Goal: Contribute content: Contribute content

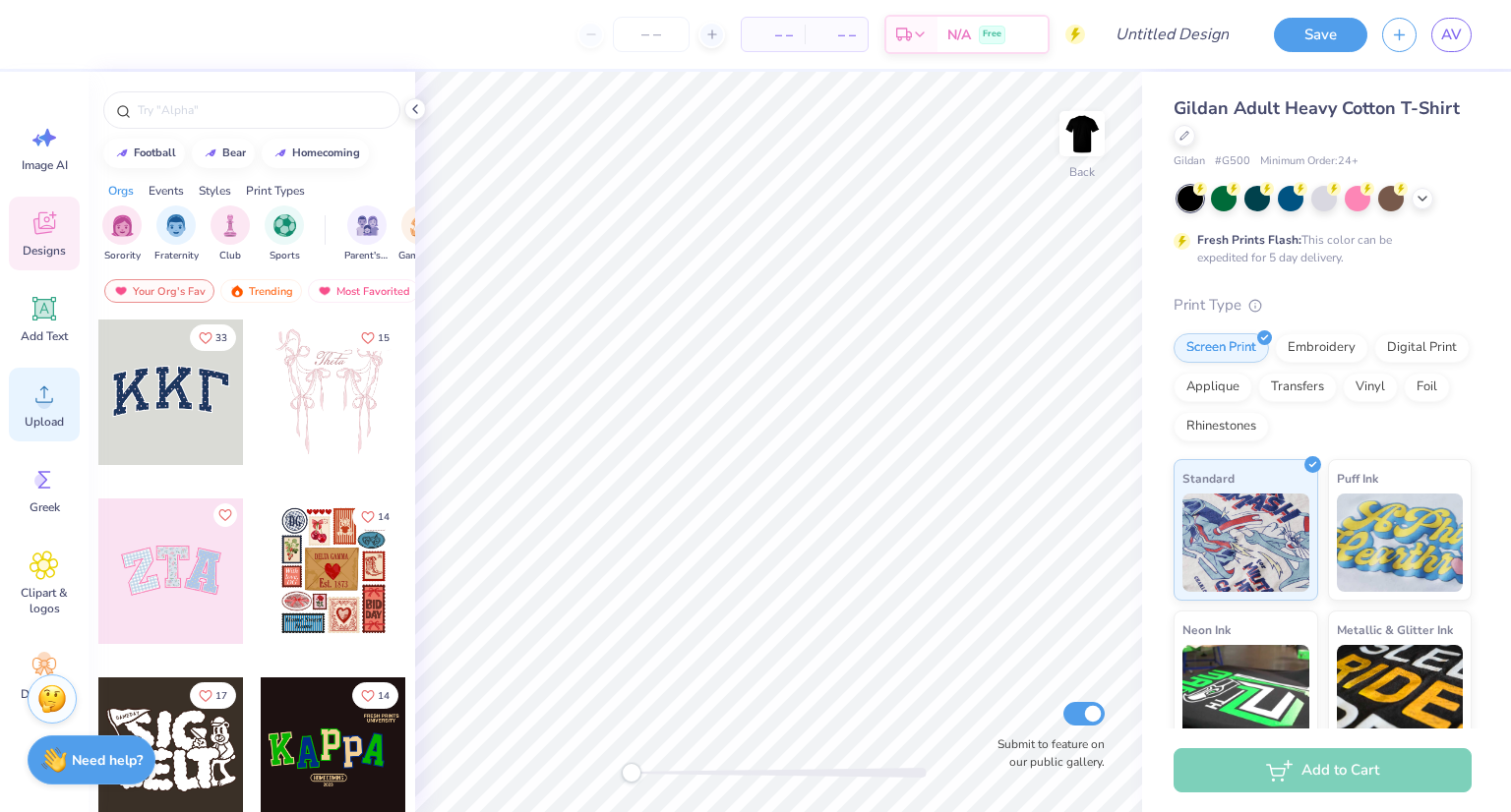
click at [50, 390] on icon at bounding box center [45, 394] width 30 height 30
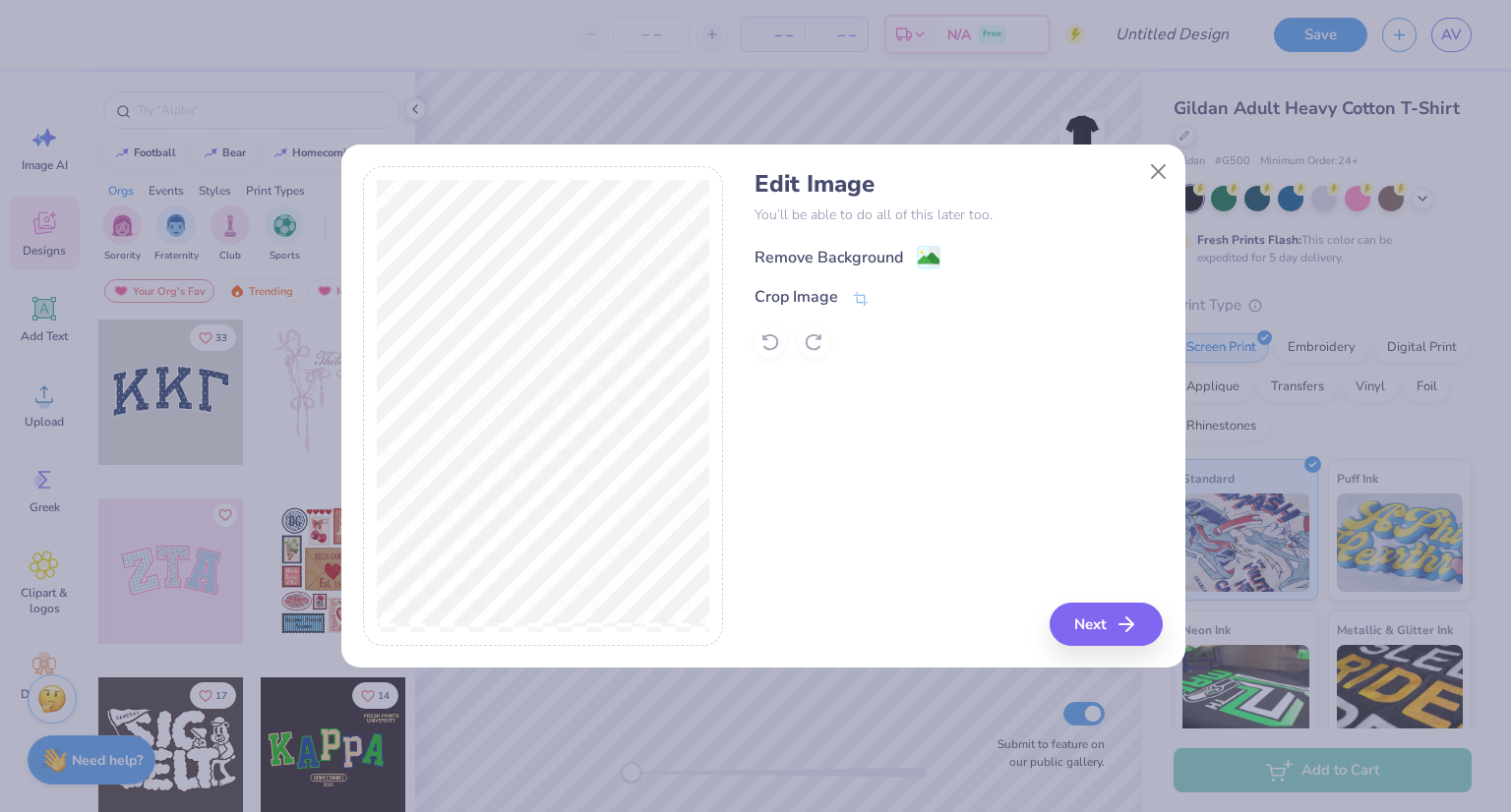
click at [893, 246] on div "Remove Background" at bounding box center [828, 257] width 149 height 24
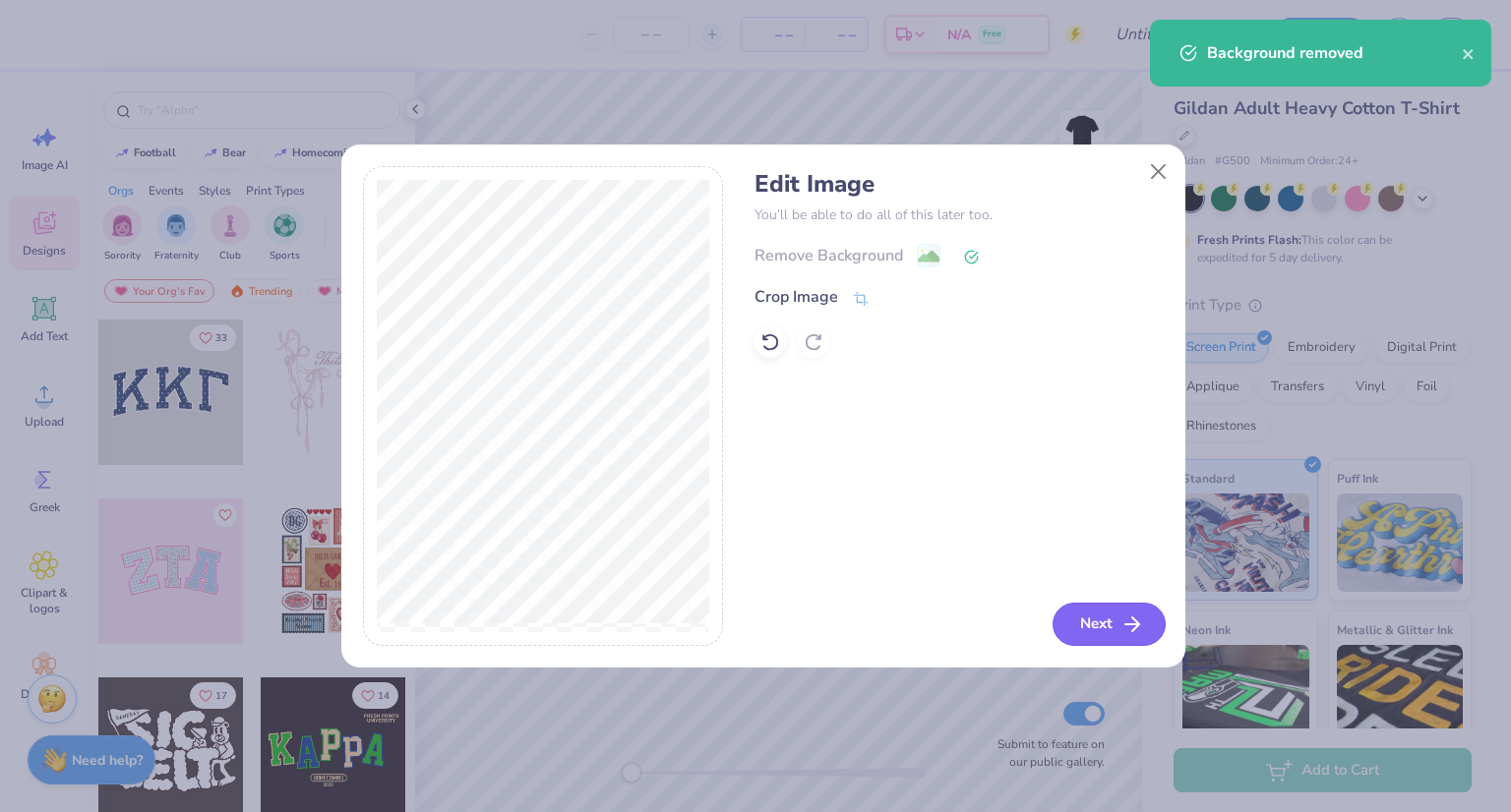
click at [1113, 623] on button "Next" at bounding box center [1109, 624] width 113 height 44
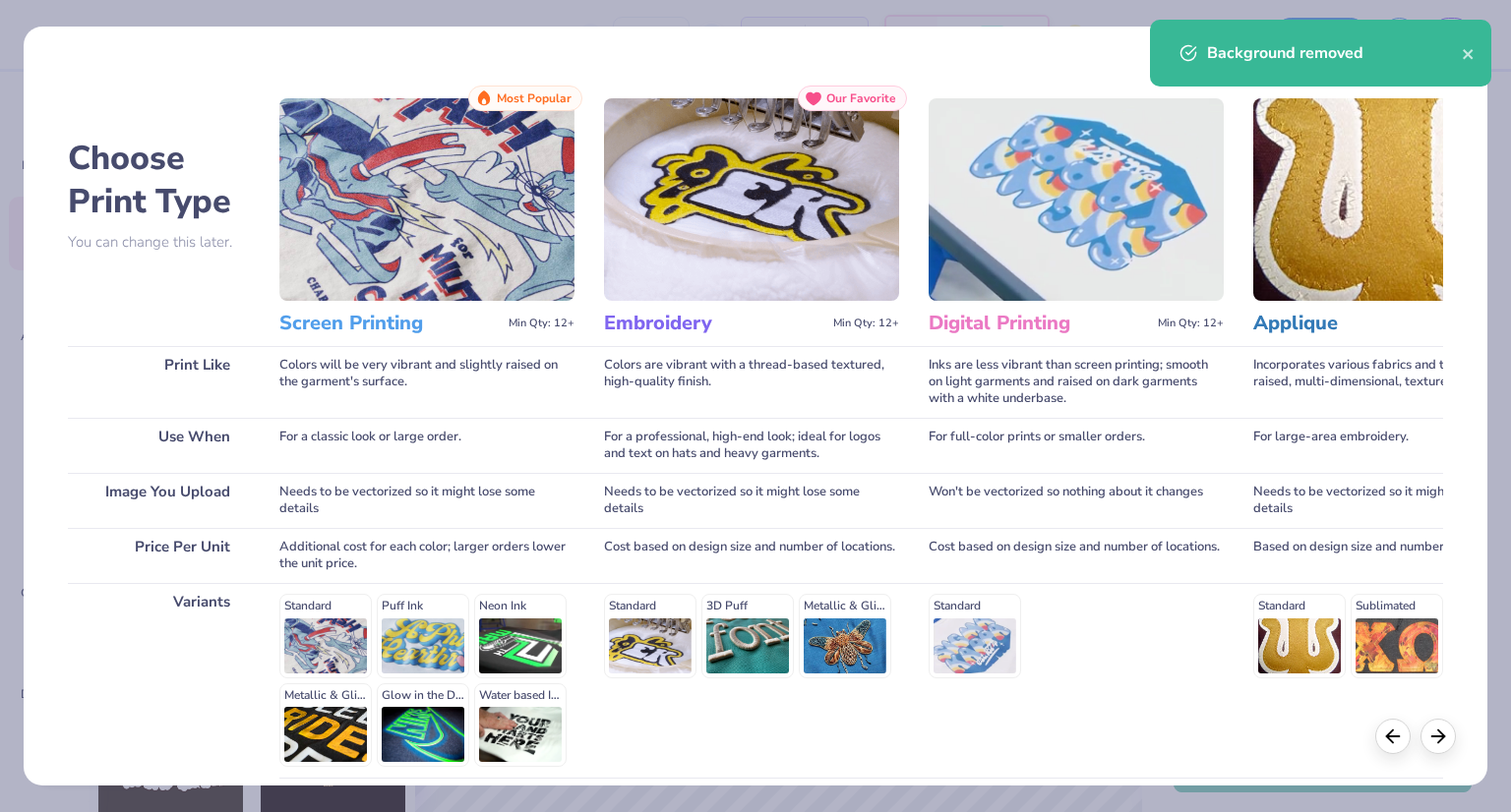
click at [484, 399] on div "Colors will be very vibrant and slightly raised on the garment's surface." at bounding box center [427, 381] width 295 height 71
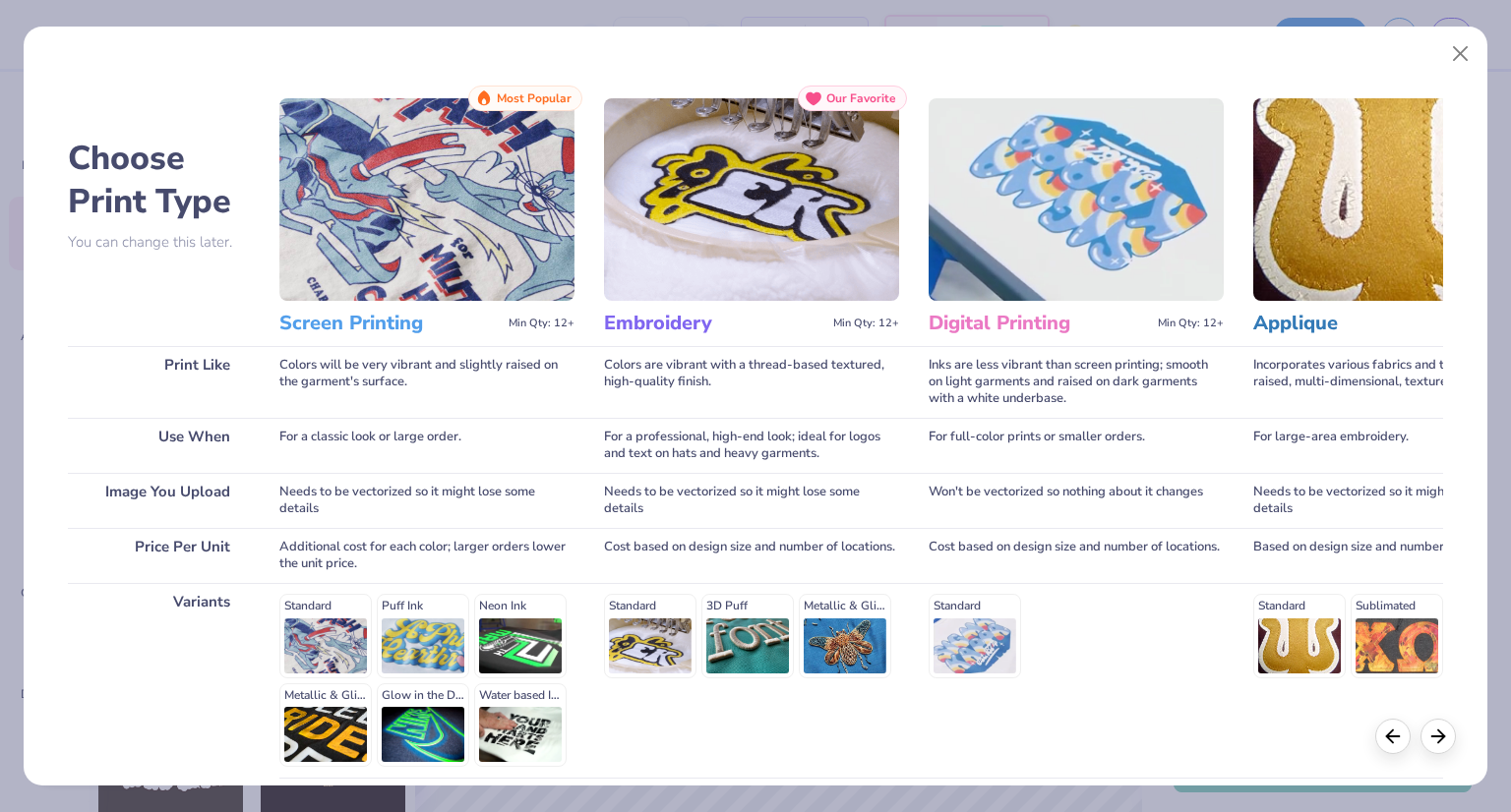
scroll to position [168, 0]
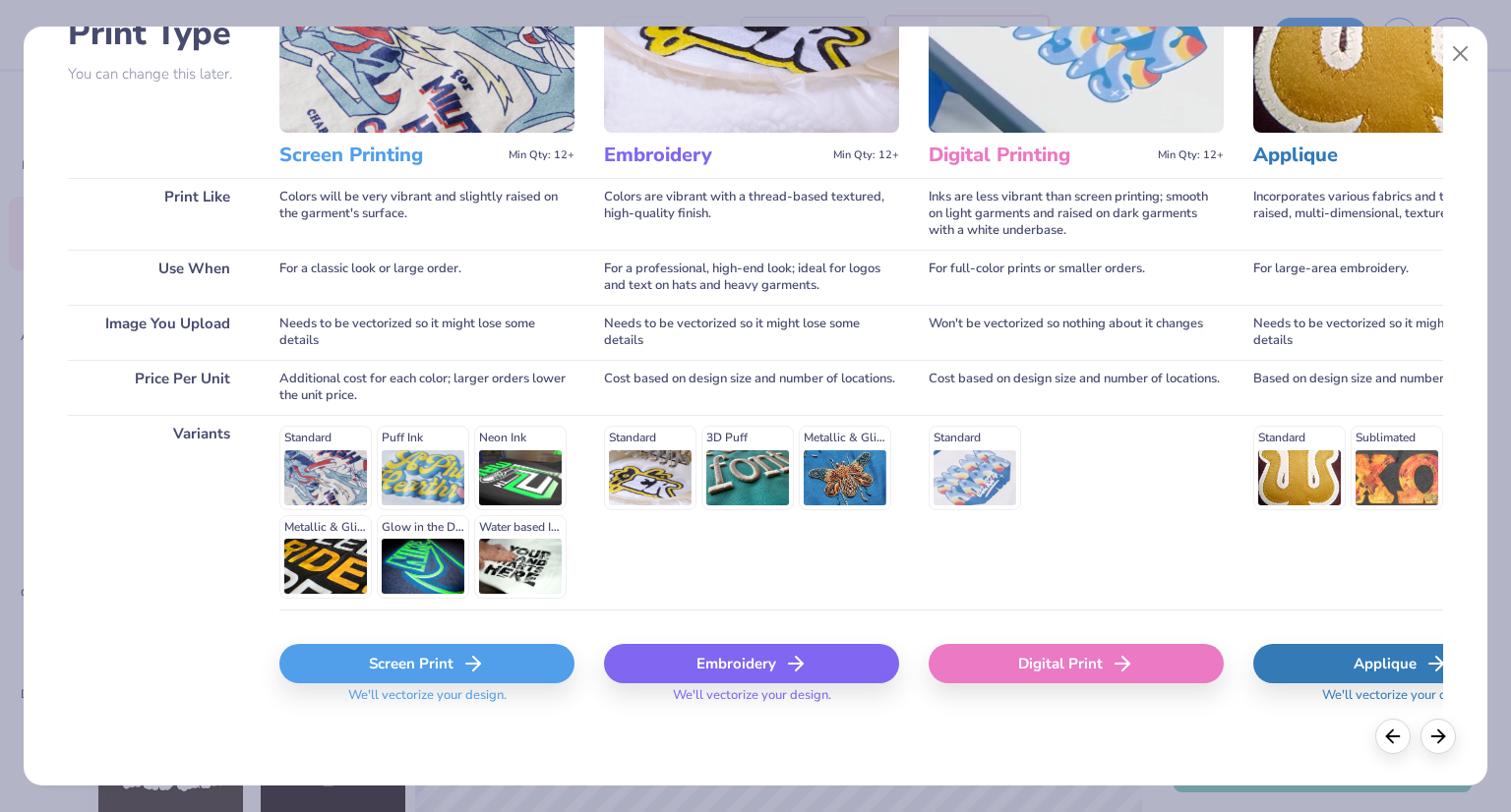
click at [377, 662] on div "Screen Print" at bounding box center [427, 663] width 295 height 40
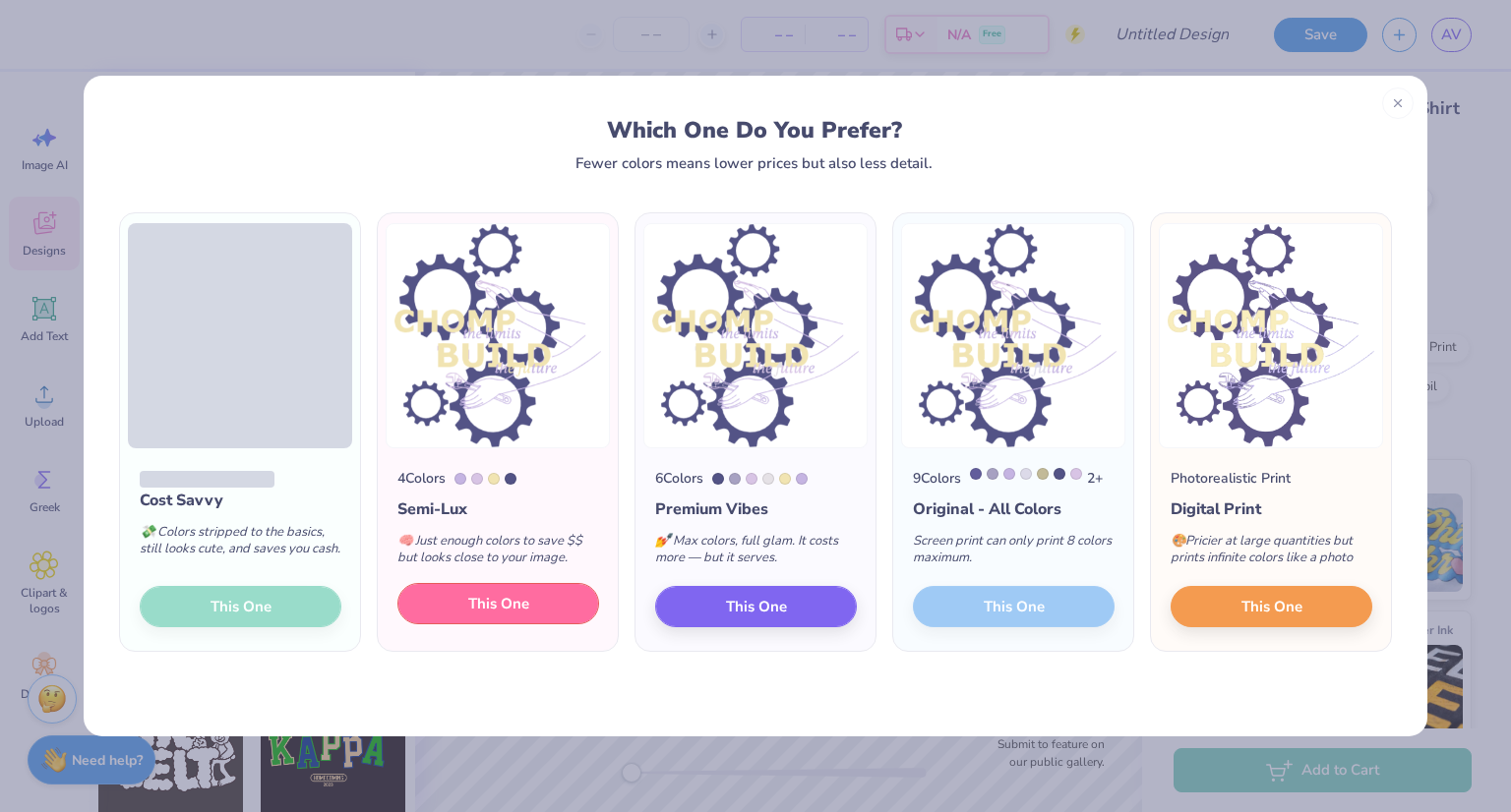
click at [466, 597] on button "This One" at bounding box center [497, 604] width 201 height 42
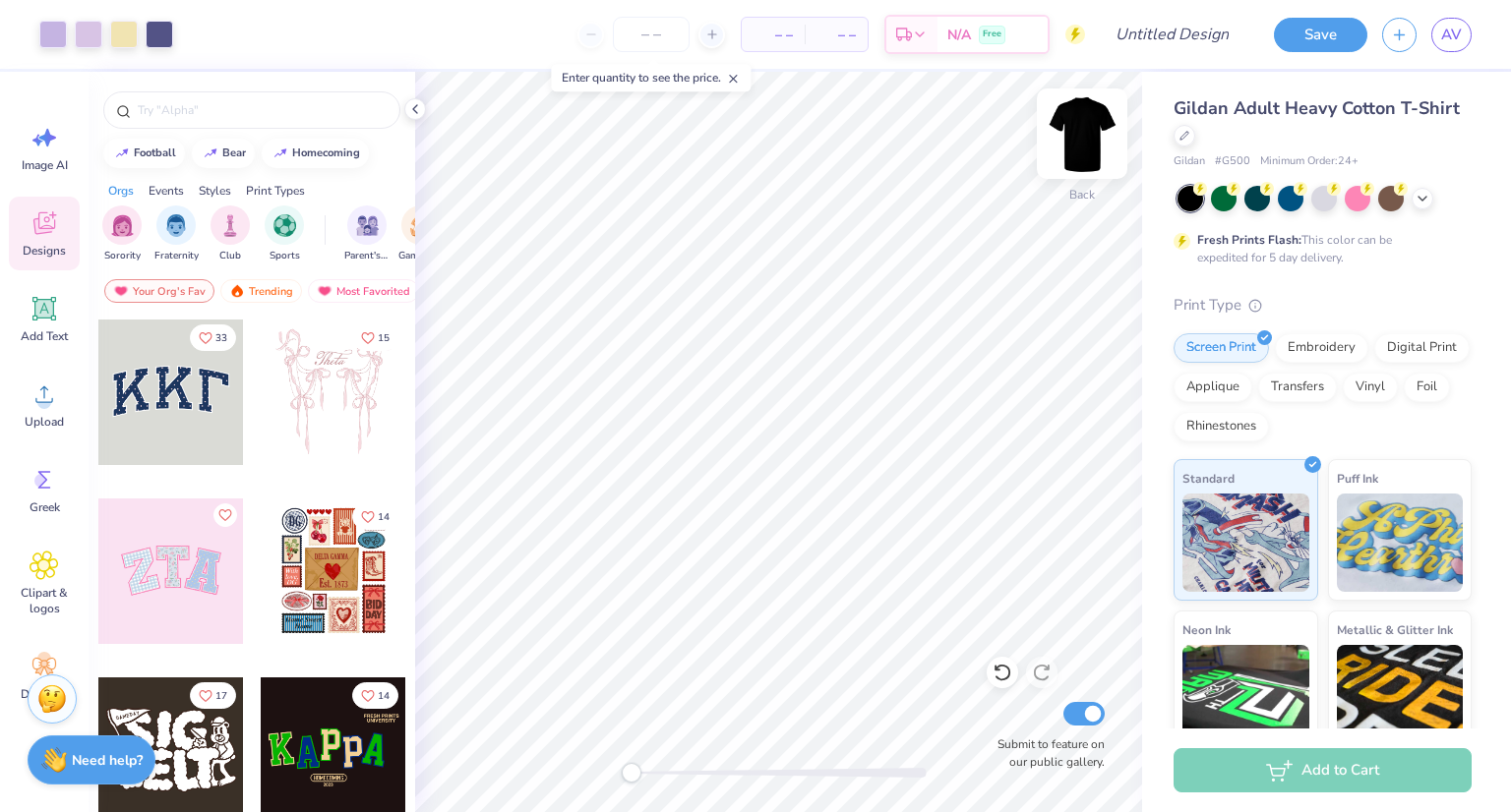
click at [1071, 151] on img at bounding box center [1081, 133] width 78 height 78
click at [1070, 115] on img at bounding box center [1081, 133] width 78 height 78
click at [1014, 680] on div at bounding box center [1003, 672] width 32 height 32
click at [1044, 673] on icon at bounding box center [1041, 672] width 20 height 20
click at [1088, 144] on img at bounding box center [1081, 133] width 78 height 78
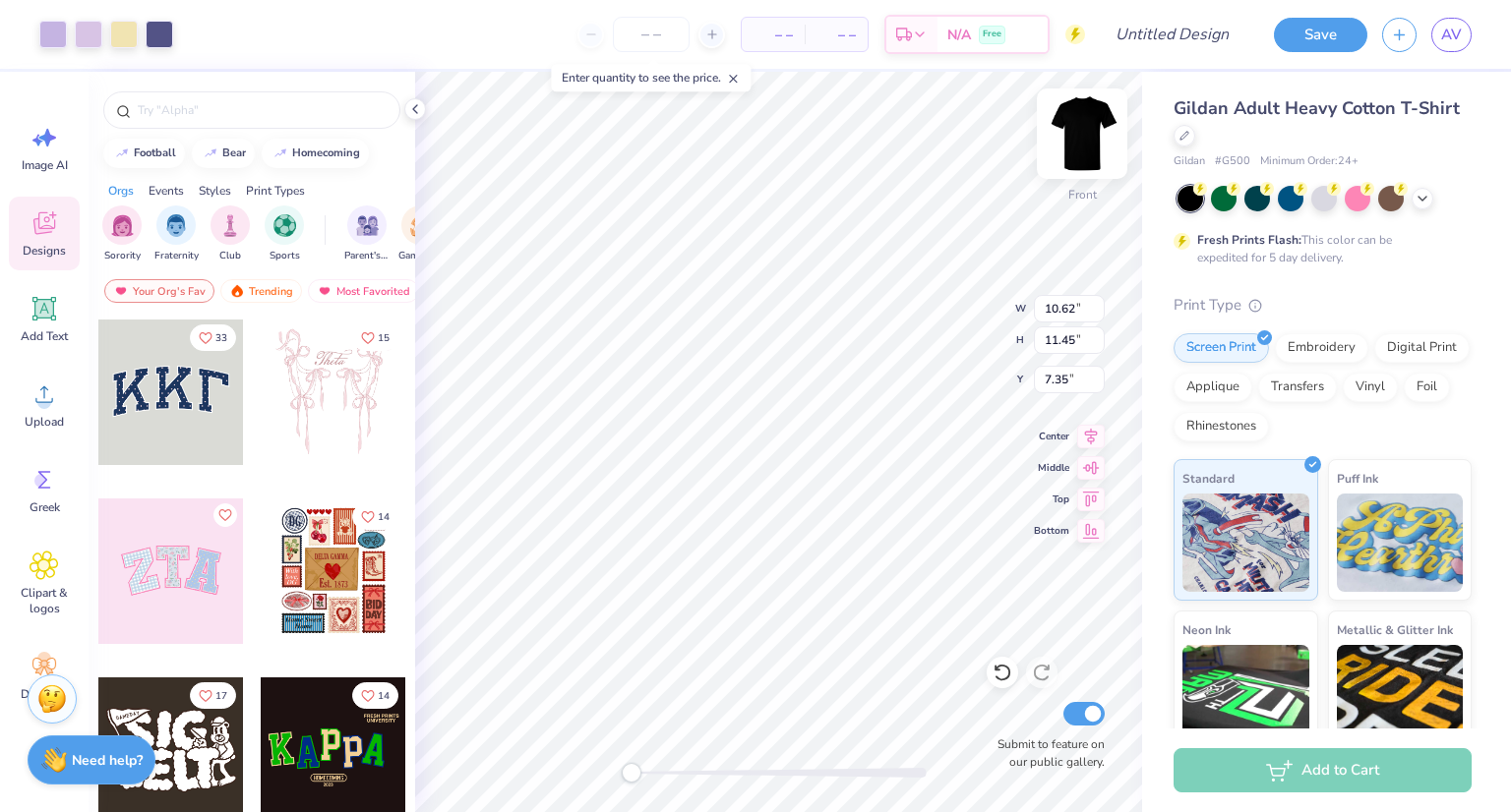
click at [1086, 108] on img at bounding box center [1081, 133] width 78 height 78
type input "10.80"
type input "11.63"
type input "6.83"
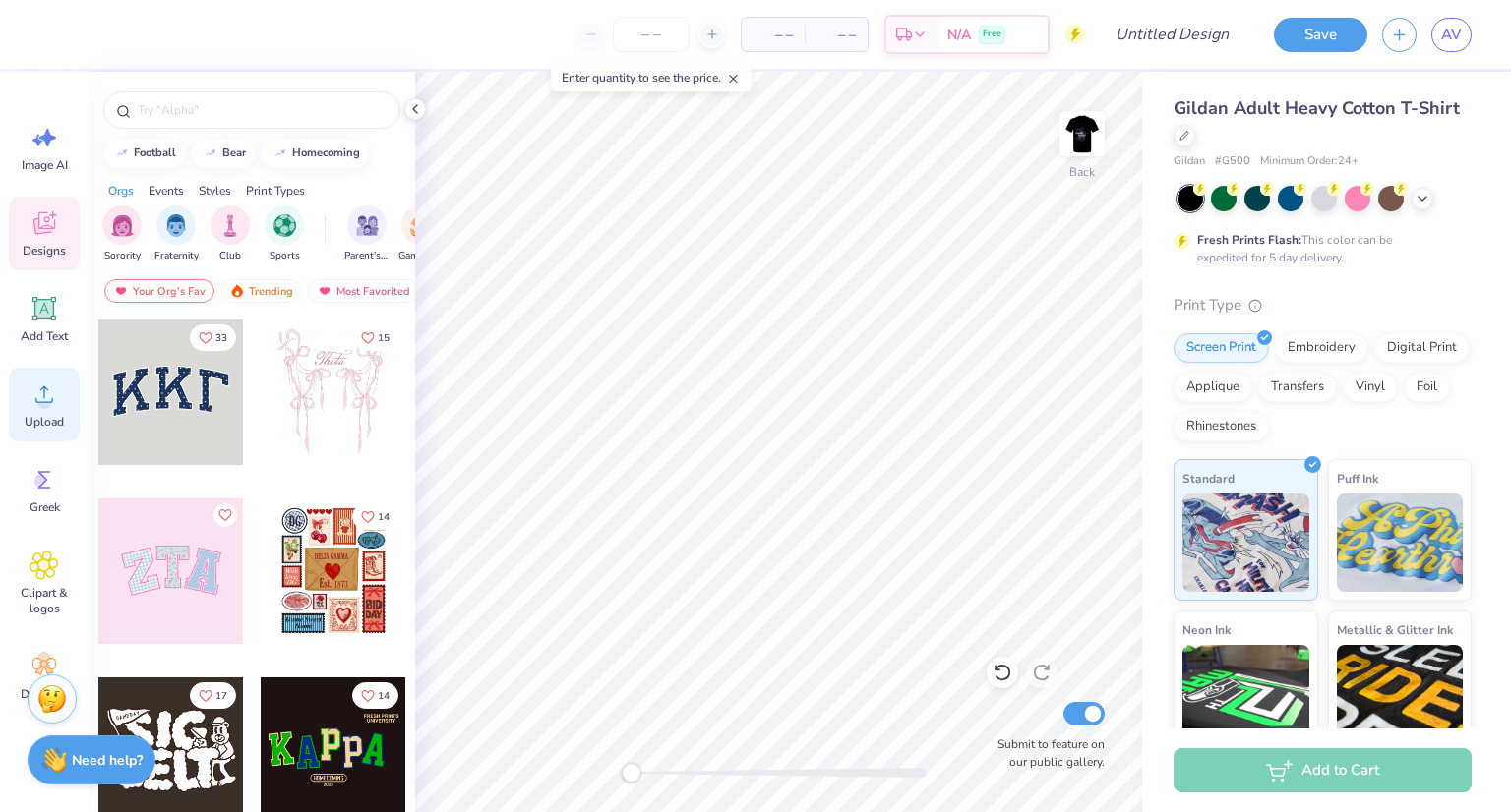
click at [47, 378] on div "Upload" at bounding box center [44, 404] width 70 height 73
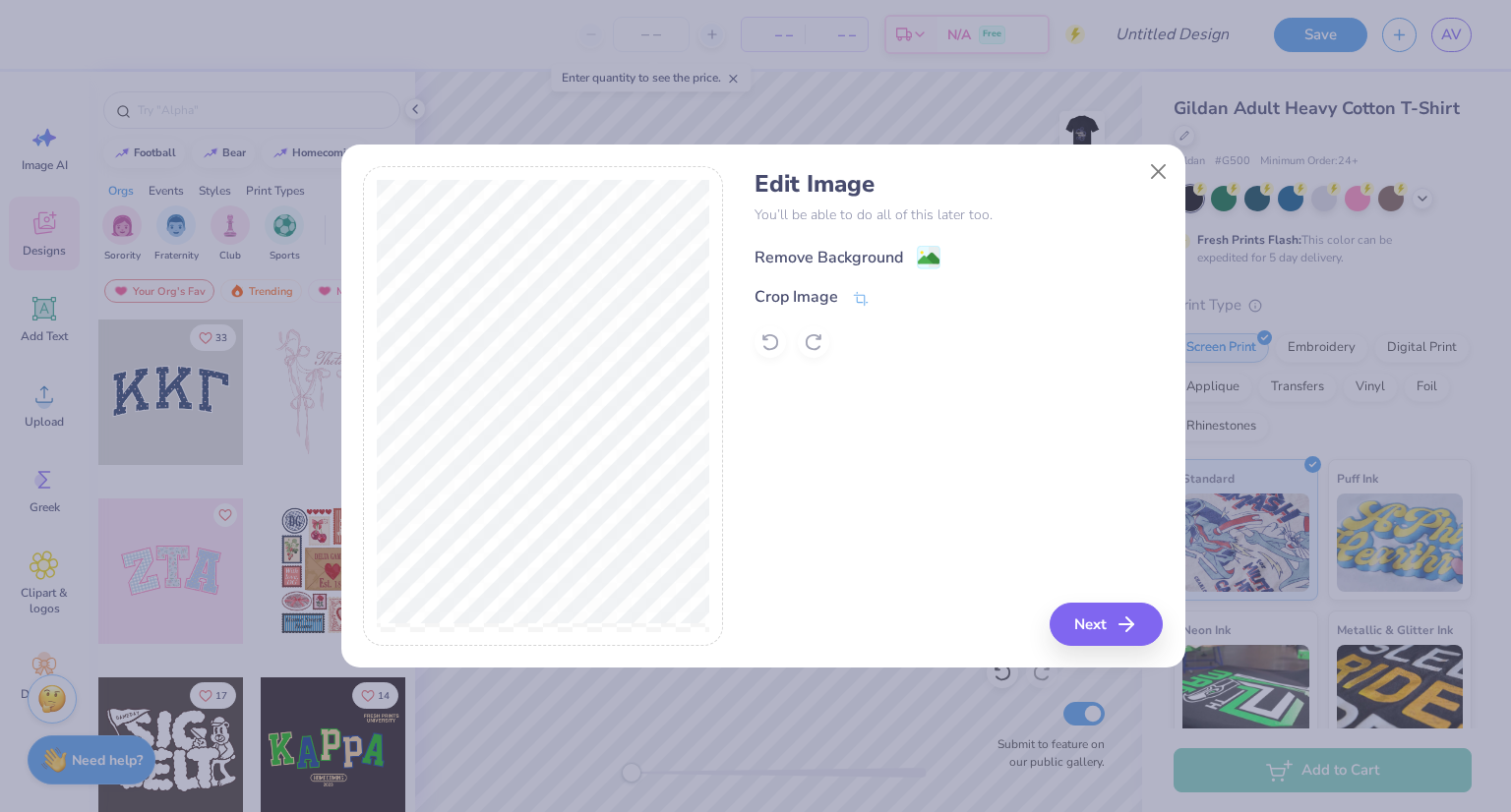
click at [874, 263] on div "Remove Background" at bounding box center [828, 257] width 149 height 24
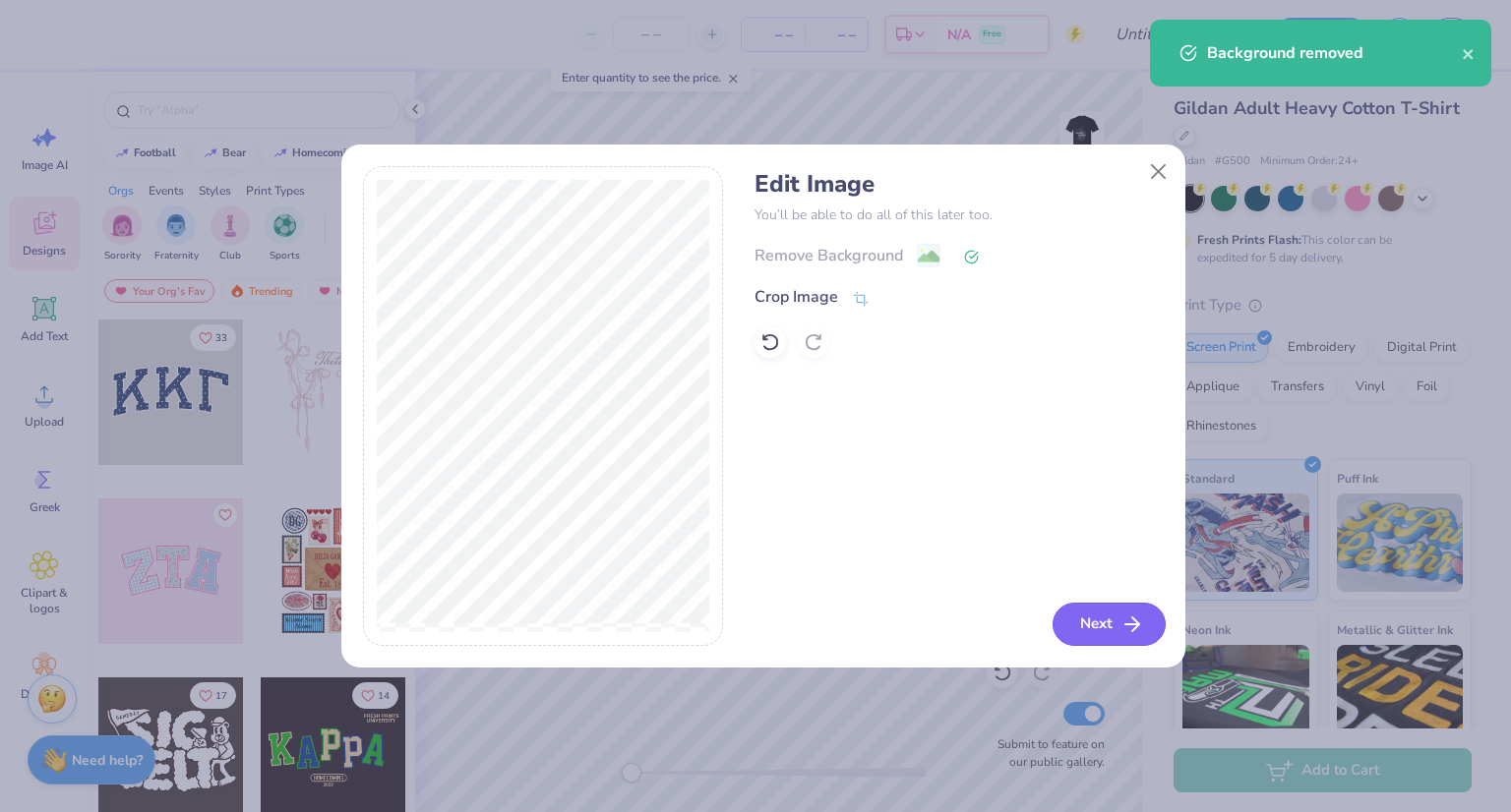
click at [1106, 622] on button "Next" at bounding box center [1109, 624] width 113 height 44
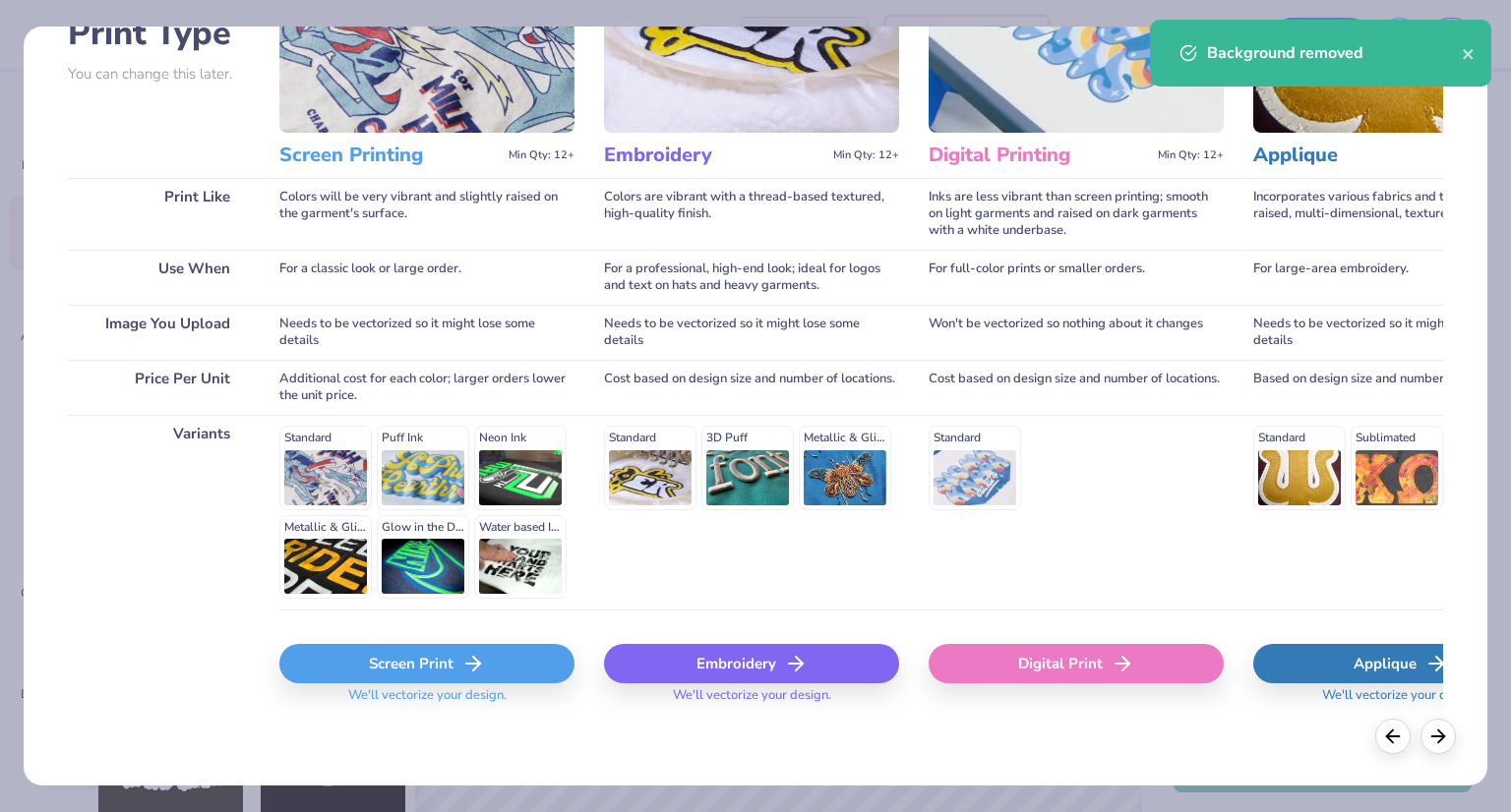
click at [382, 683] on div "Screen Print We'll vectorize your design." at bounding box center [427, 679] width 295 height 71
click at [437, 647] on div "Screen Print" at bounding box center [427, 663] width 295 height 40
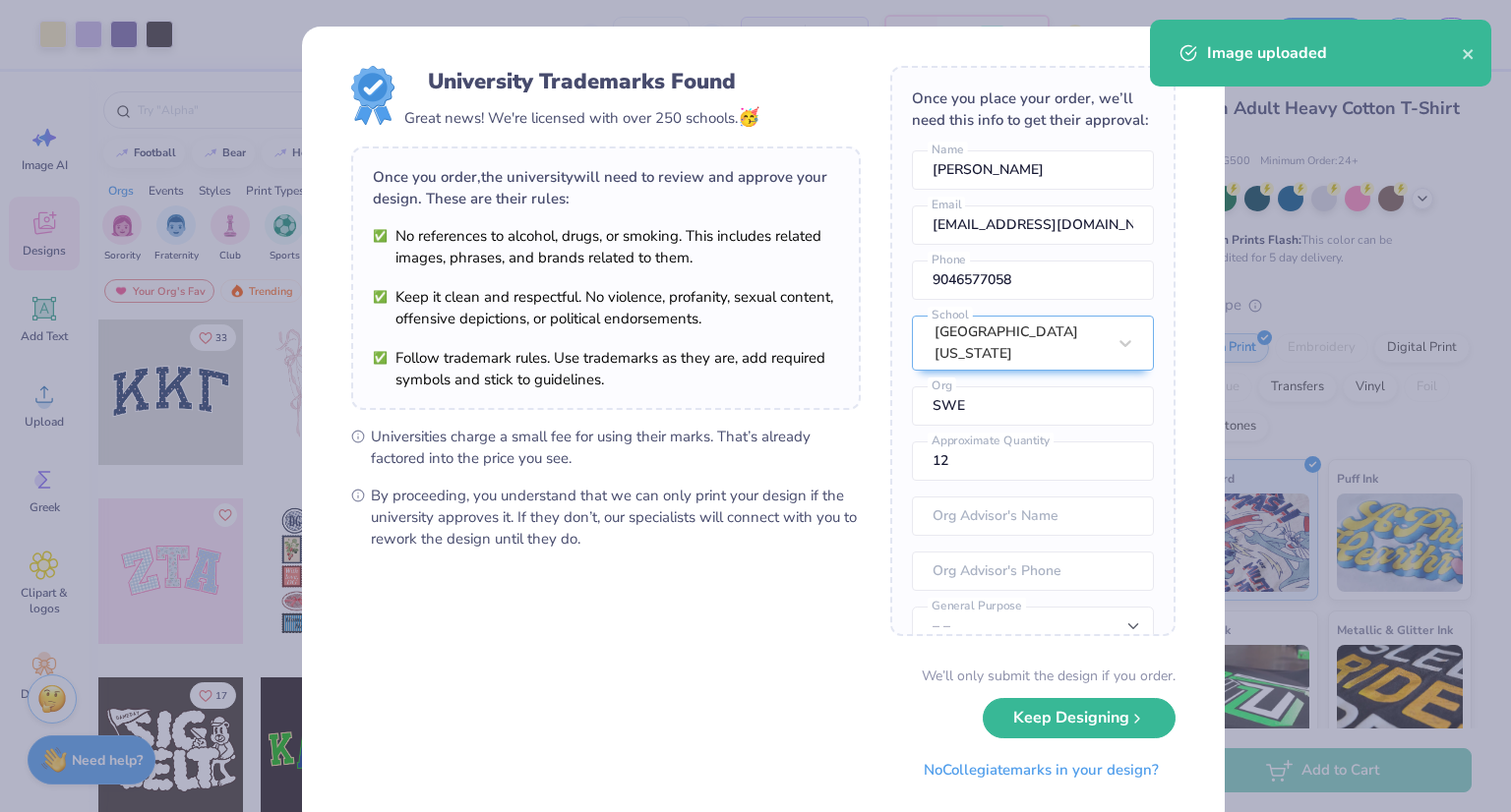
click at [799, 414] on body "Art colors – – Per Item – – Total Est. Delivery N/A Free Design Title Save AV I…" at bounding box center [755, 406] width 1511 height 812
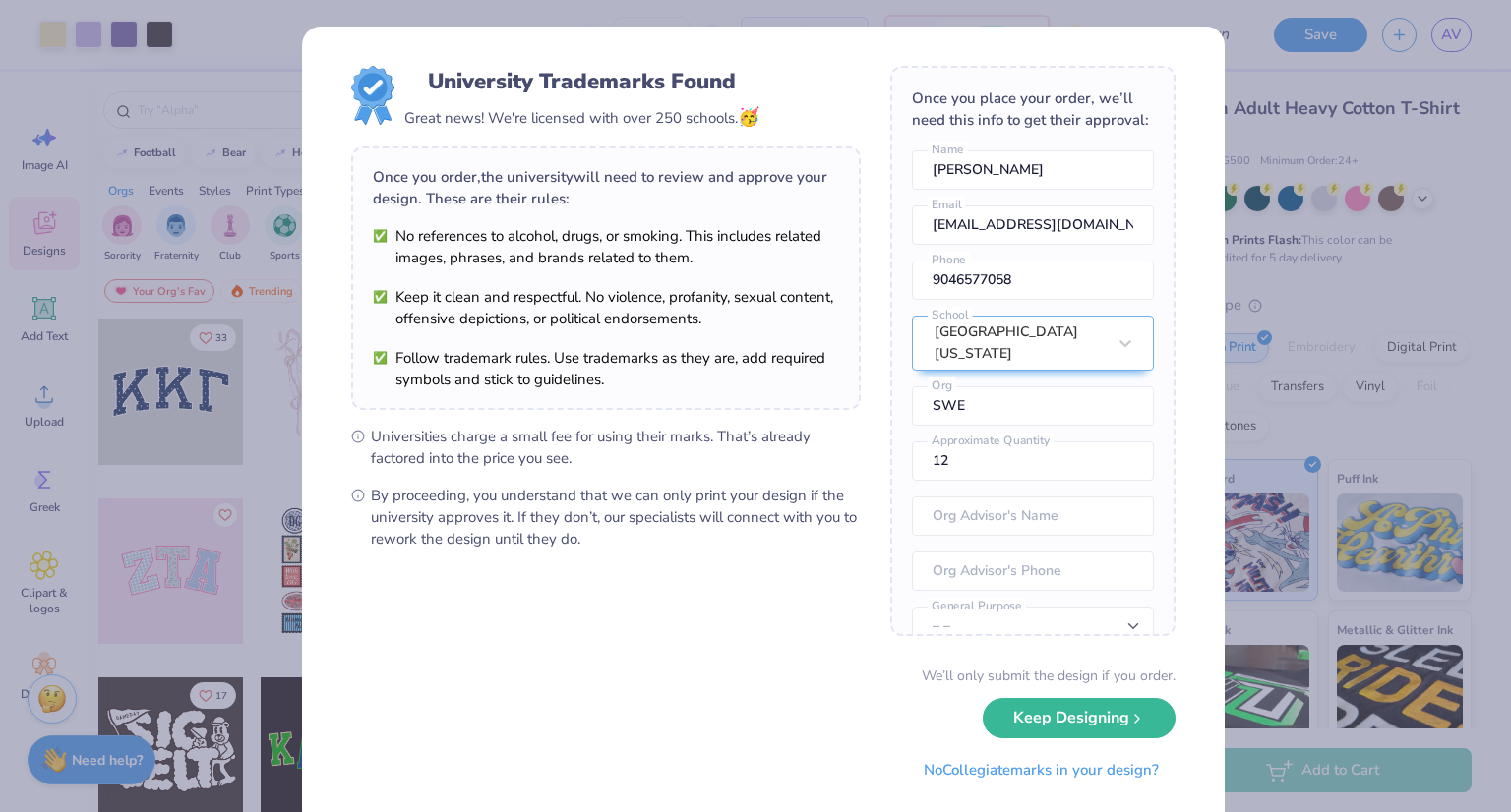
scroll to position [89, 0]
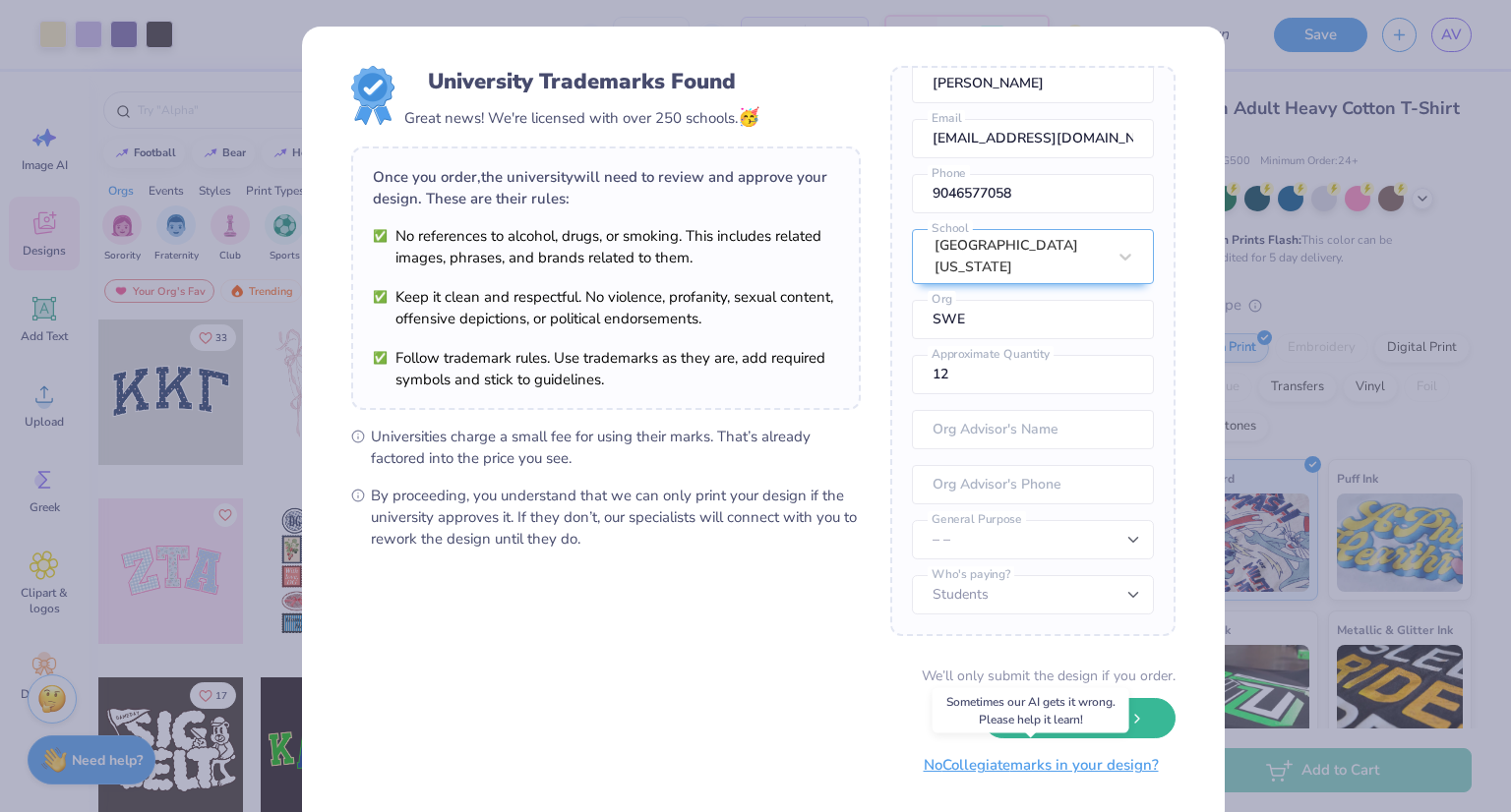
click at [1074, 763] on button "No Collegiate marks in your design?" at bounding box center [1040, 764] width 269 height 41
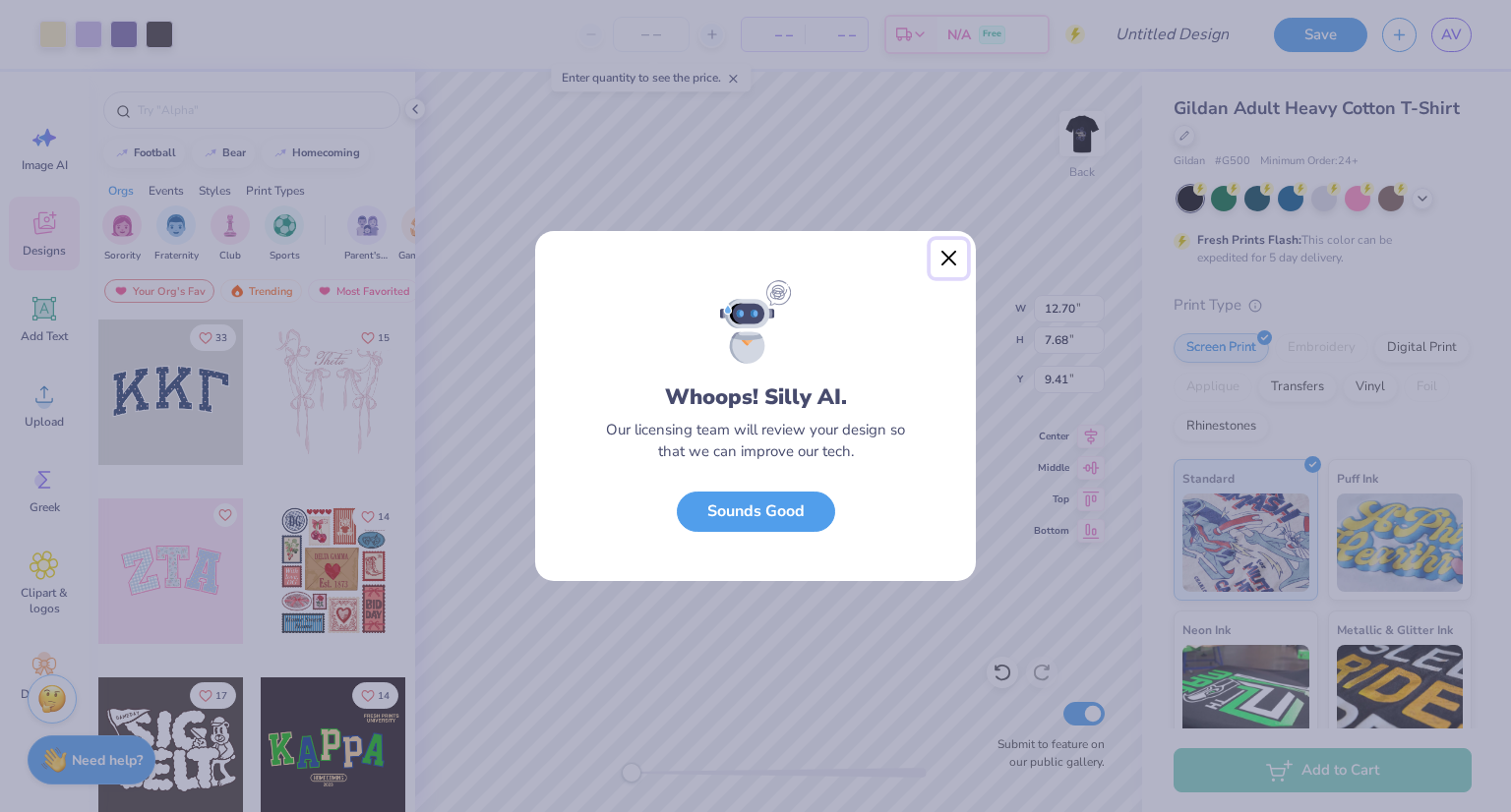
click at [952, 256] on button "Close" at bounding box center [949, 258] width 38 height 38
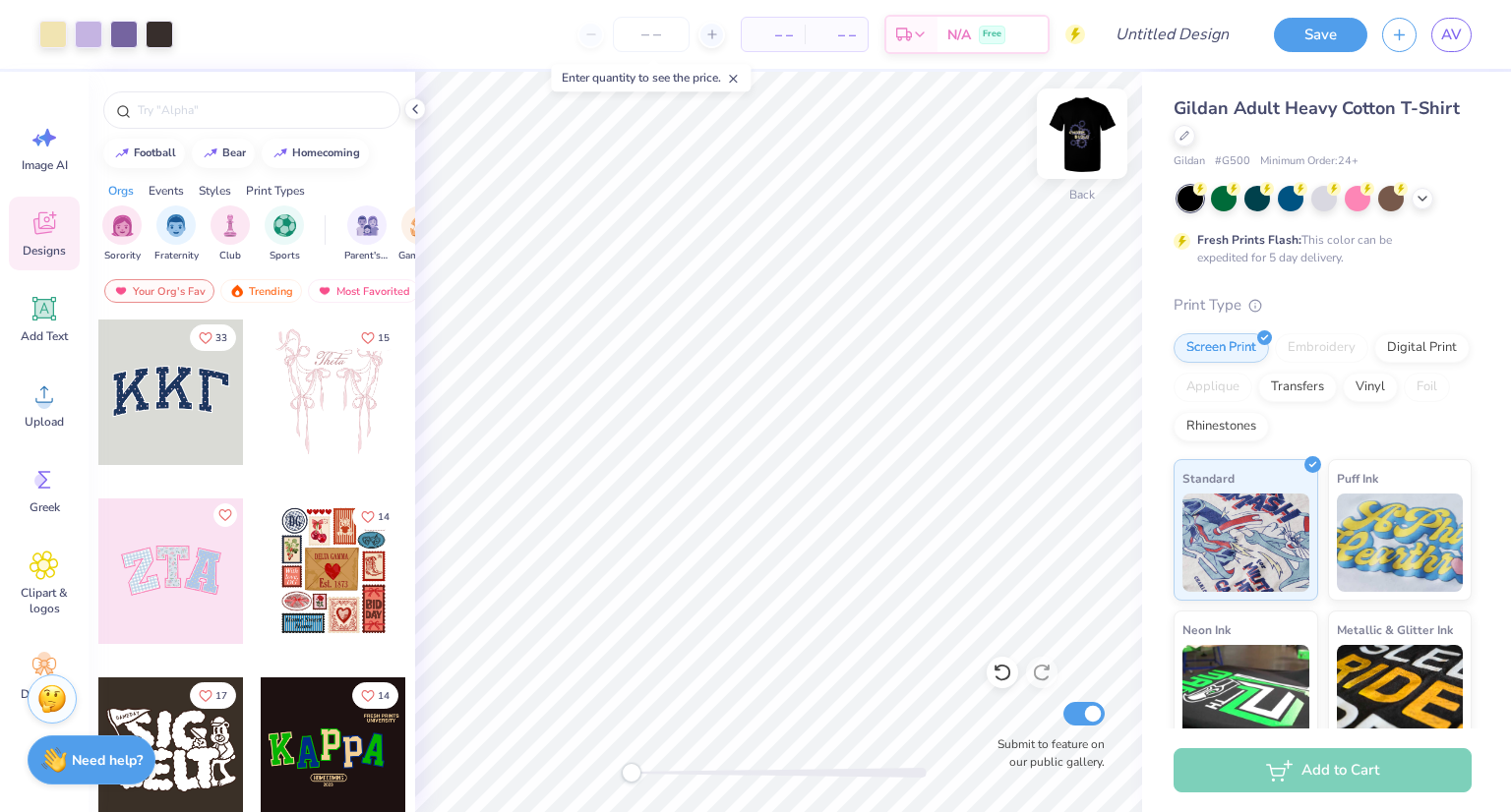
click at [1094, 154] on img at bounding box center [1081, 133] width 78 height 78
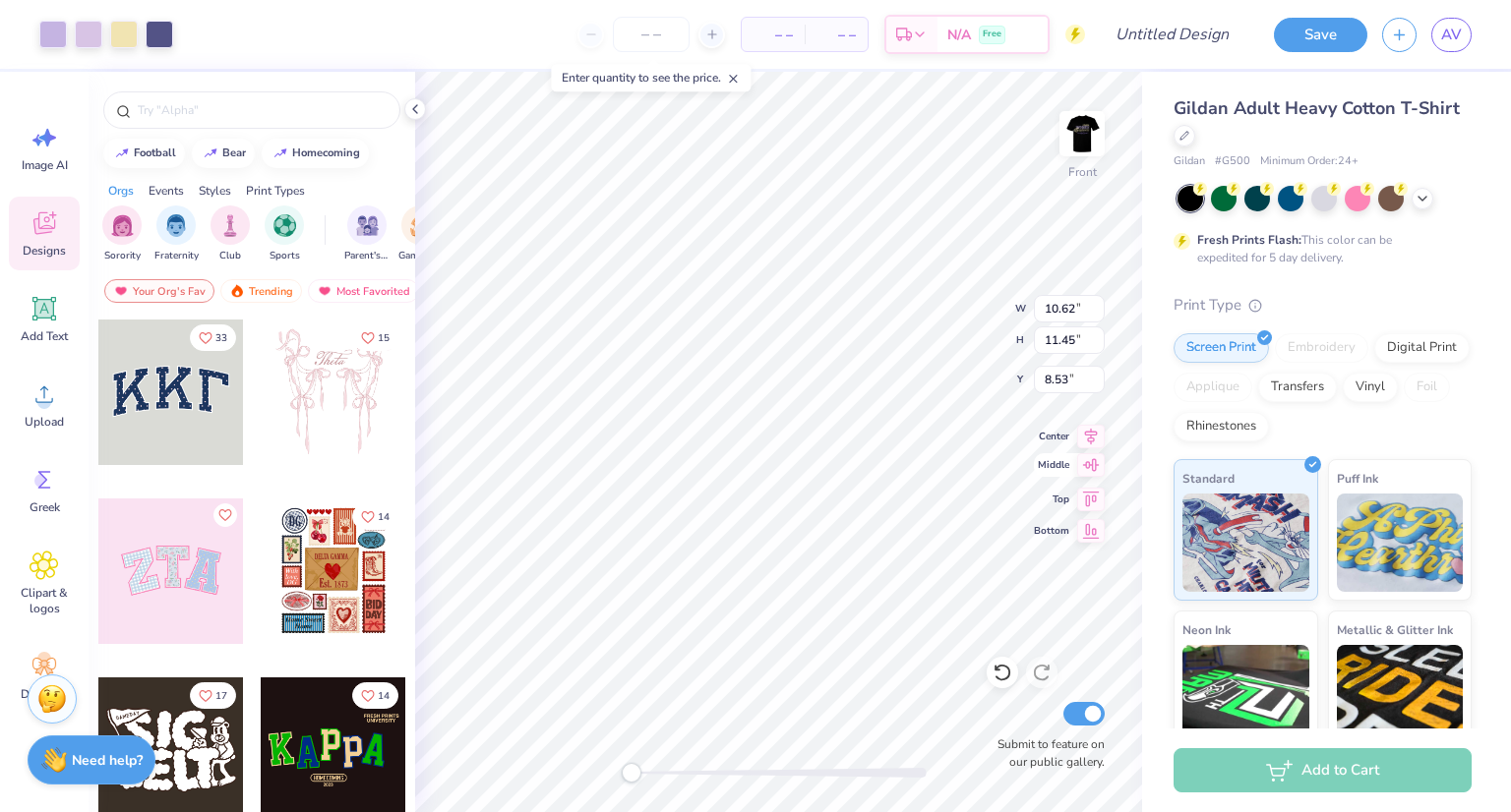
click at [1086, 470] on icon at bounding box center [1091, 465] width 28 height 24
click at [1097, 437] on icon at bounding box center [1091, 434] width 28 height 24
click at [1094, 493] on icon at bounding box center [1091, 496] width 28 height 24
click at [1090, 470] on icon at bounding box center [1091, 465] width 28 height 24
click at [1079, 139] on img at bounding box center [1081, 133] width 78 height 78
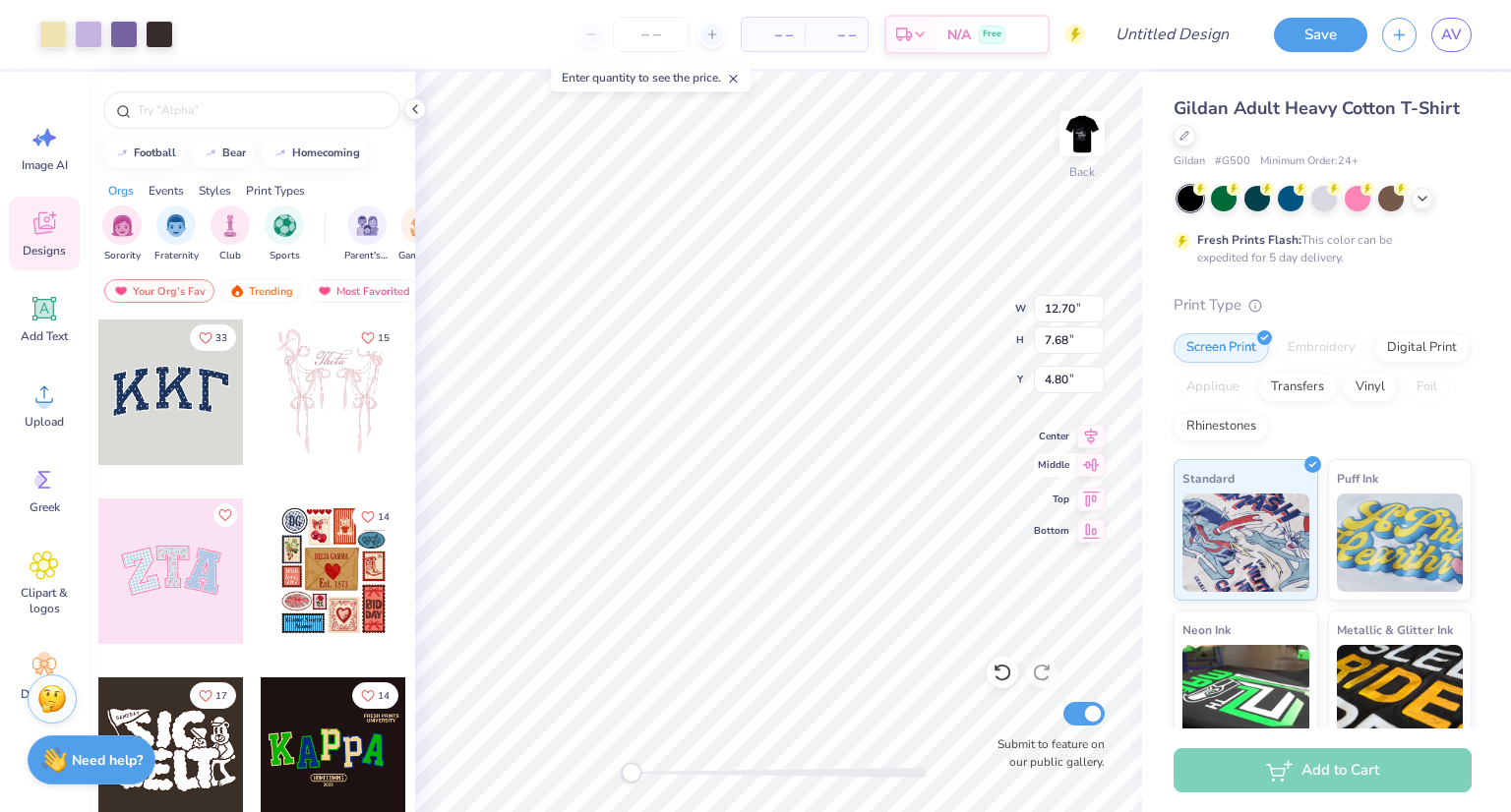
click at [1086, 476] on div "Back W 12.70 12.70 " H 7.68 7.68 " Y 4.80 4.80 " Center Middle Top Bottom Submi…" at bounding box center [779, 441] width 727 height 740
click at [1094, 335] on input "7.69" at bounding box center [1068, 341] width 70 height 28
click at [1094, 335] on input "7.7" at bounding box center [1068, 341] width 70 height 28
click at [1094, 335] on input "7.71" at bounding box center [1068, 341] width 70 height 28
click at [1094, 335] on input "7.72" at bounding box center [1068, 341] width 70 height 28
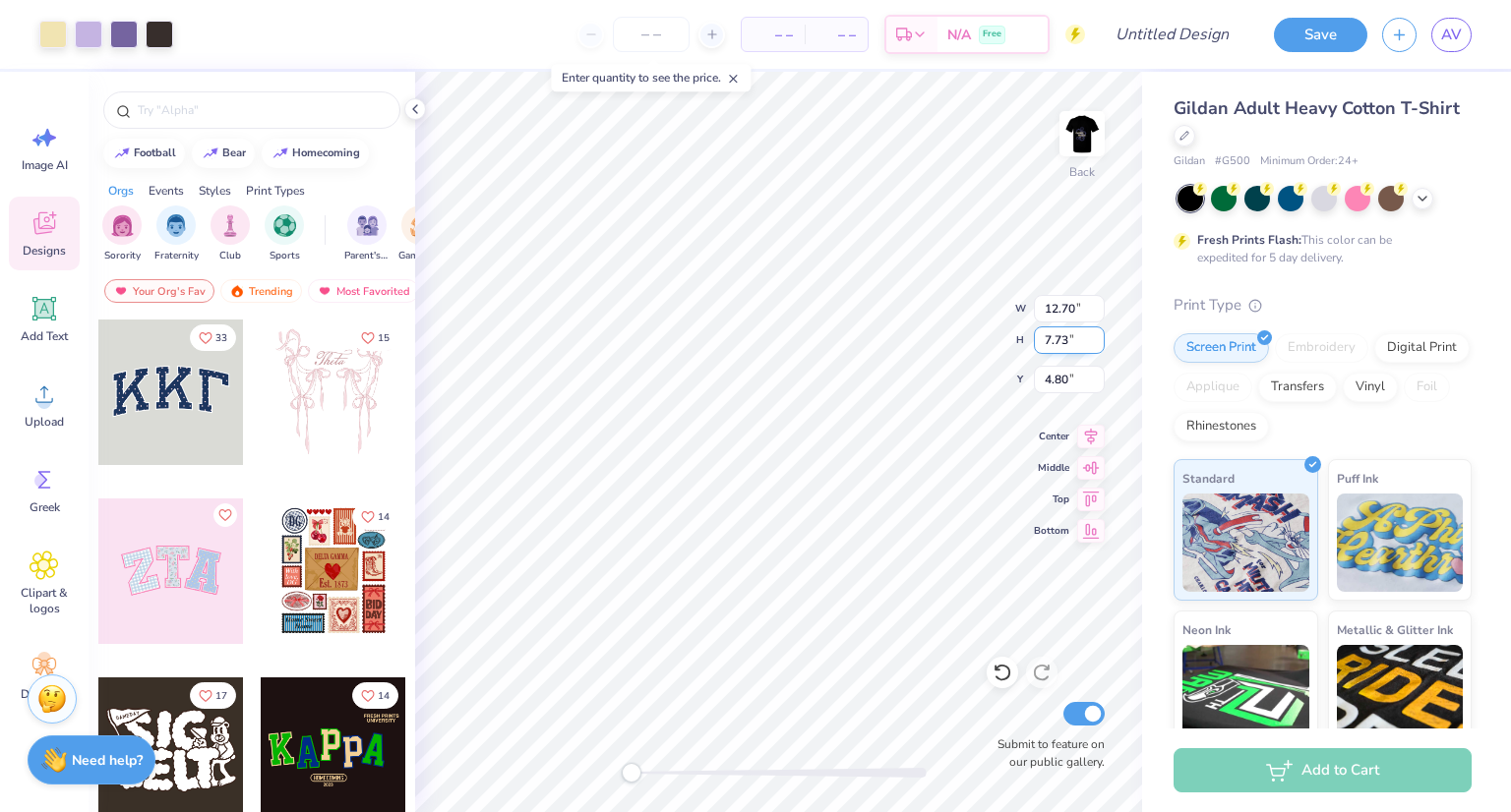
type input "7.73"
click at [1094, 335] on input "7.73" at bounding box center [1068, 341] width 70 height 28
click at [932, 327] on div "Back W 12.70 12.70 " H 7.73 7.73 " Y 4.80 4.80 " Center Middle Top Bottom Submi…" at bounding box center [779, 441] width 727 height 740
click at [1089, 136] on img at bounding box center [1081, 133] width 78 height 78
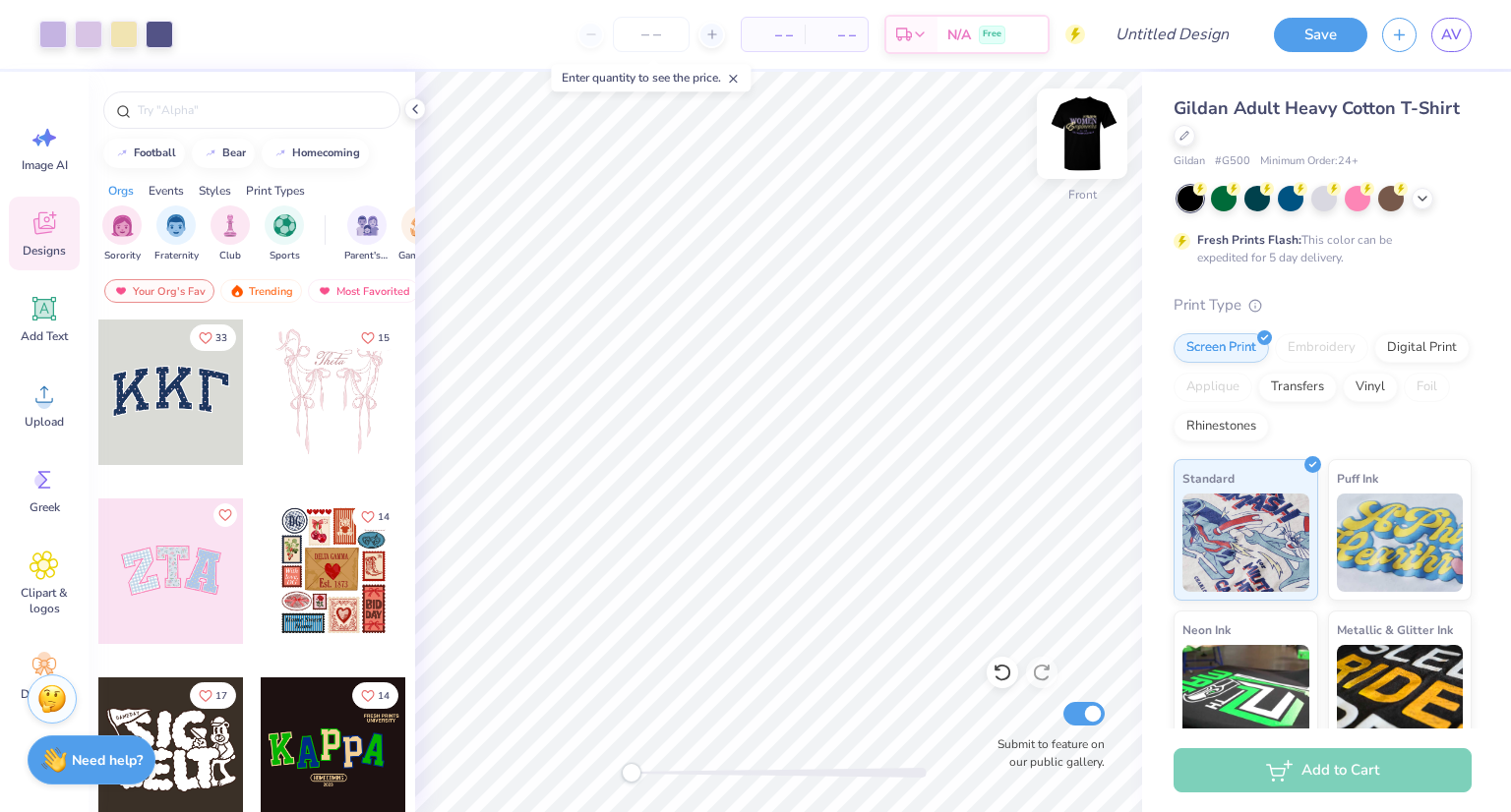
click at [1094, 152] on img at bounding box center [1081, 133] width 78 height 78
click at [1094, 152] on img at bounding box center [1082, 134] width 40 height 40
click at [1067, 152] on img at bounding box center [1081, 133] width 78 height 78
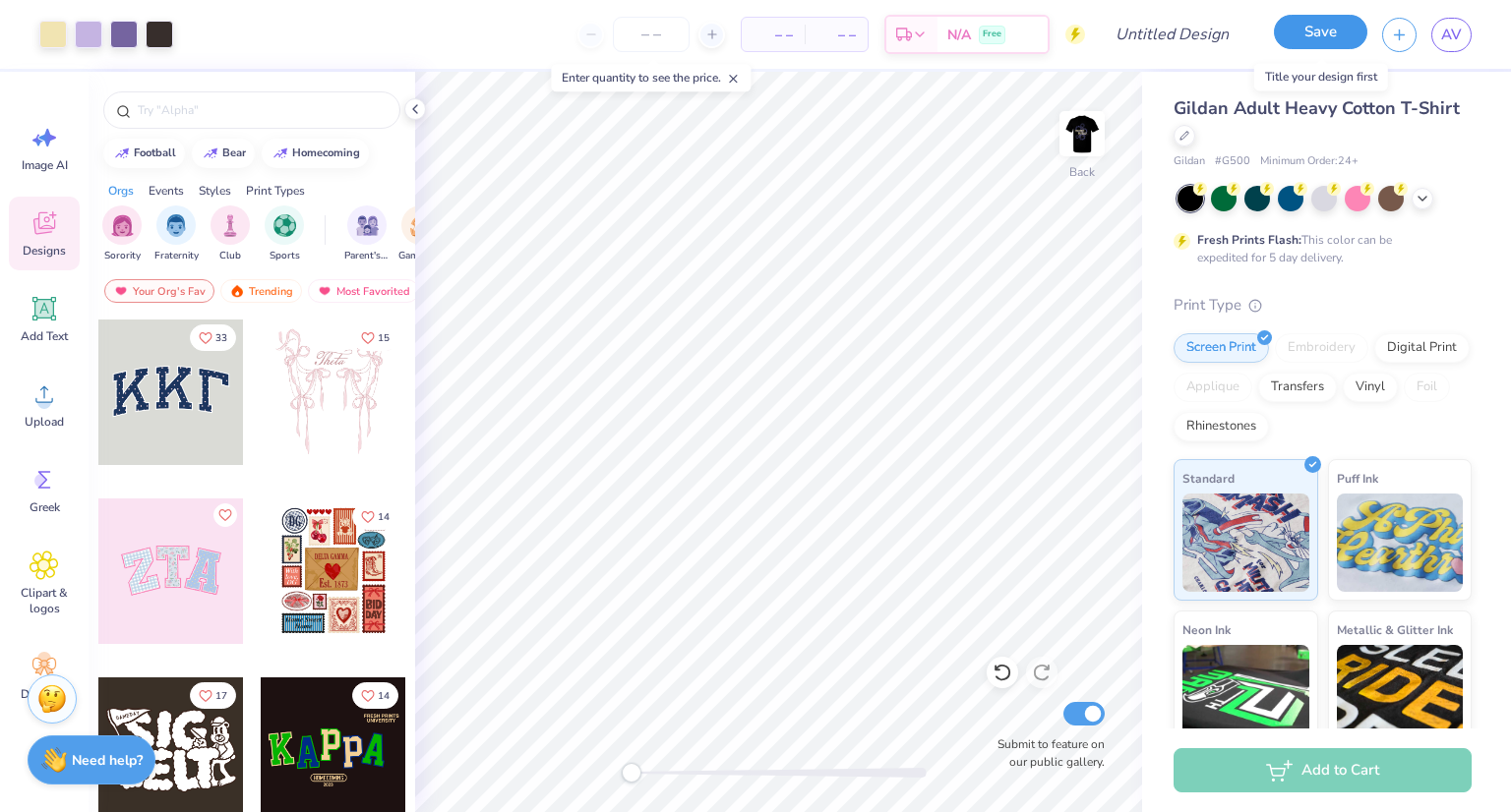
click at [1329, 28] on button "Save" at bounding box center [1320, 32] width 93 height 35
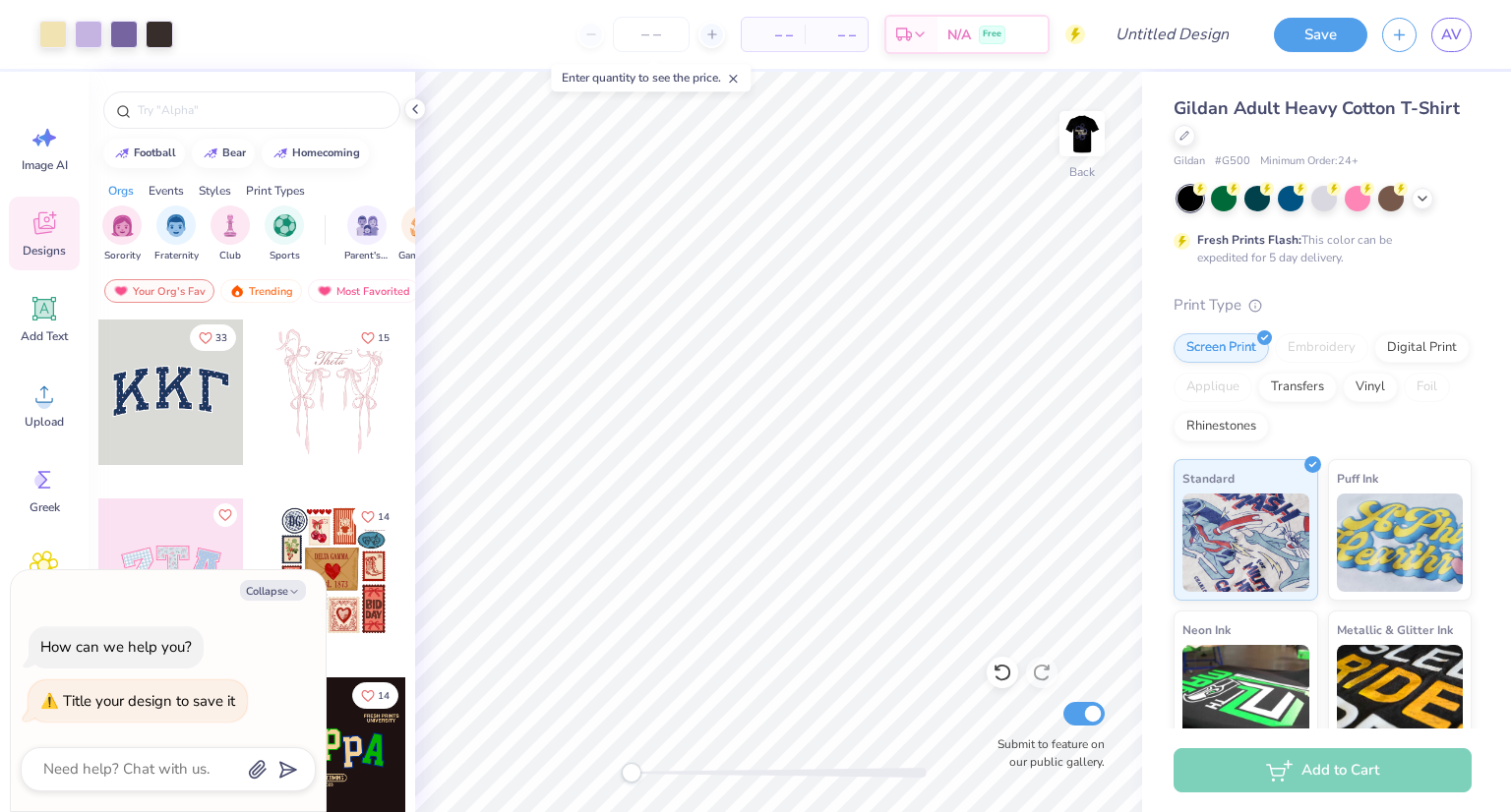
type textarea "x"
click at [296, 601] on div "Collapse How can we help you? Title your design to save it" at bounding box center [168, 690] width 315 height 241
click at [1180, 19] on input "Design Title" at bounding box center [1195, 35] width 96 height 40
type input "s"
type textarea "x"
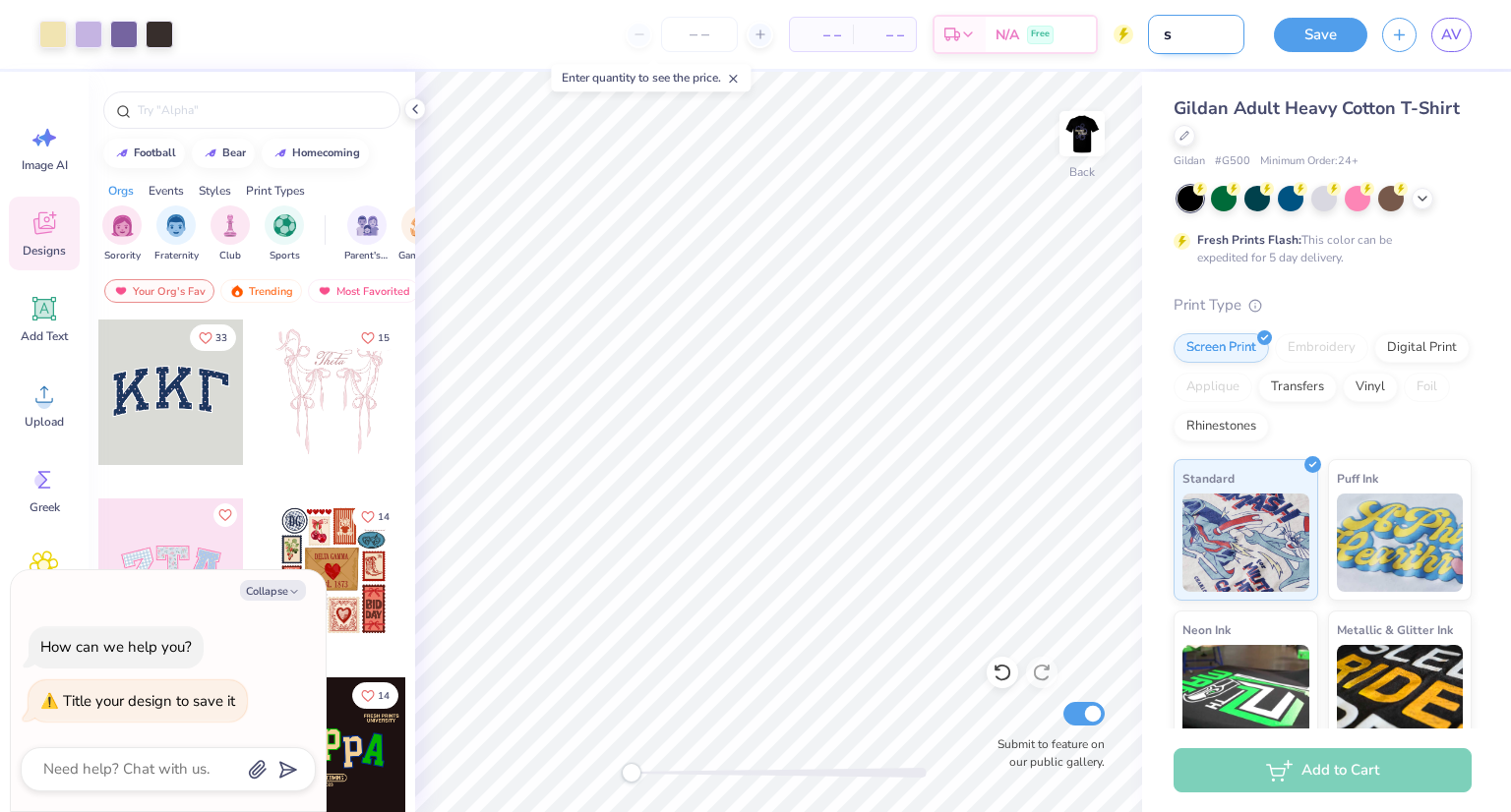
type input "sw"
type textarea "x"
type input "swe"
type textarea "x"
type input "swe"
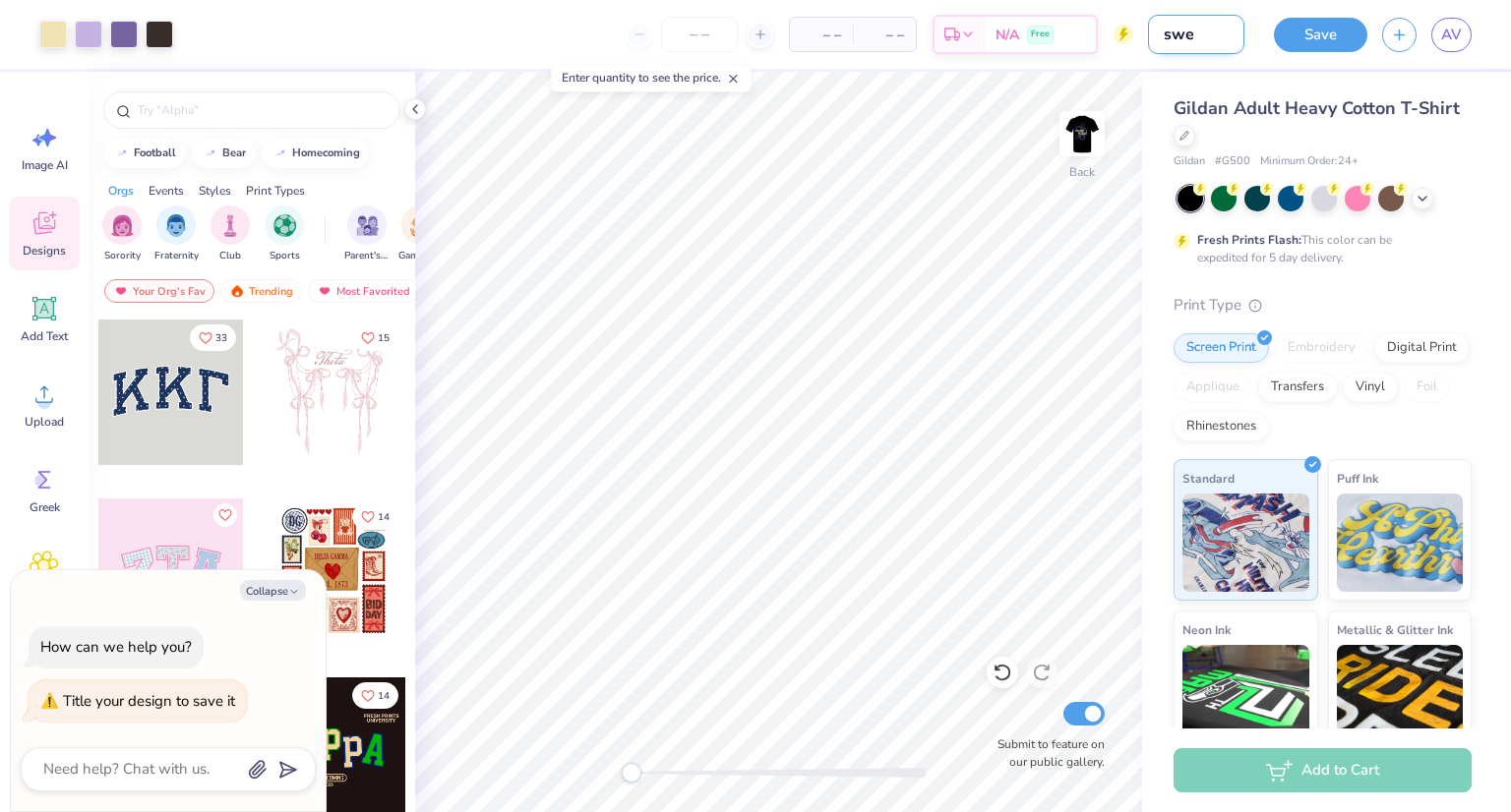
type textarea "x"
type input "swe t"
type textarea "x"
type input "swe ts"
type textarea "x"
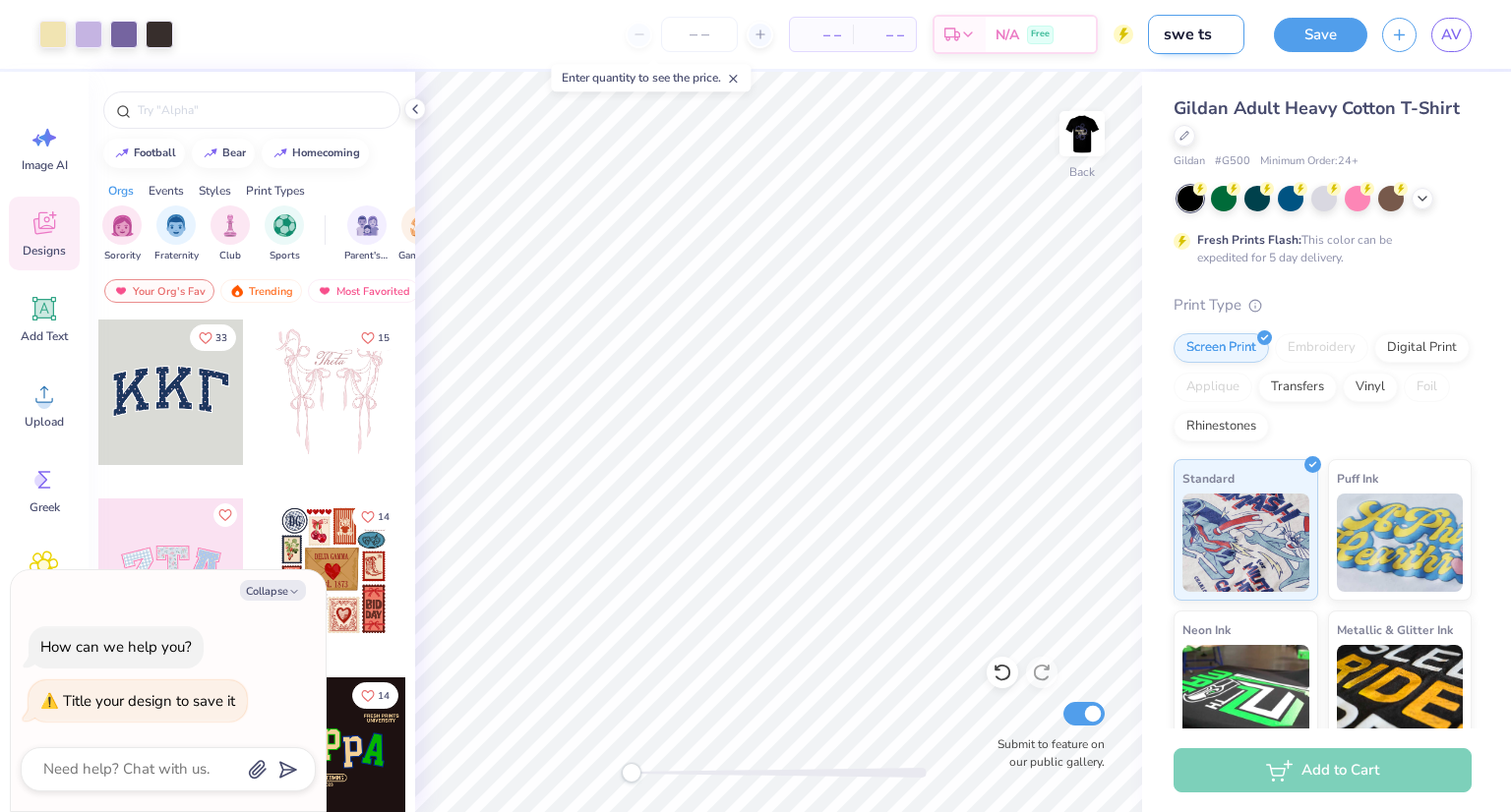
type input "swe tsh"
type textarea "x"
type input "swe tshi"
type textarea "x"
type input "swe tshir"
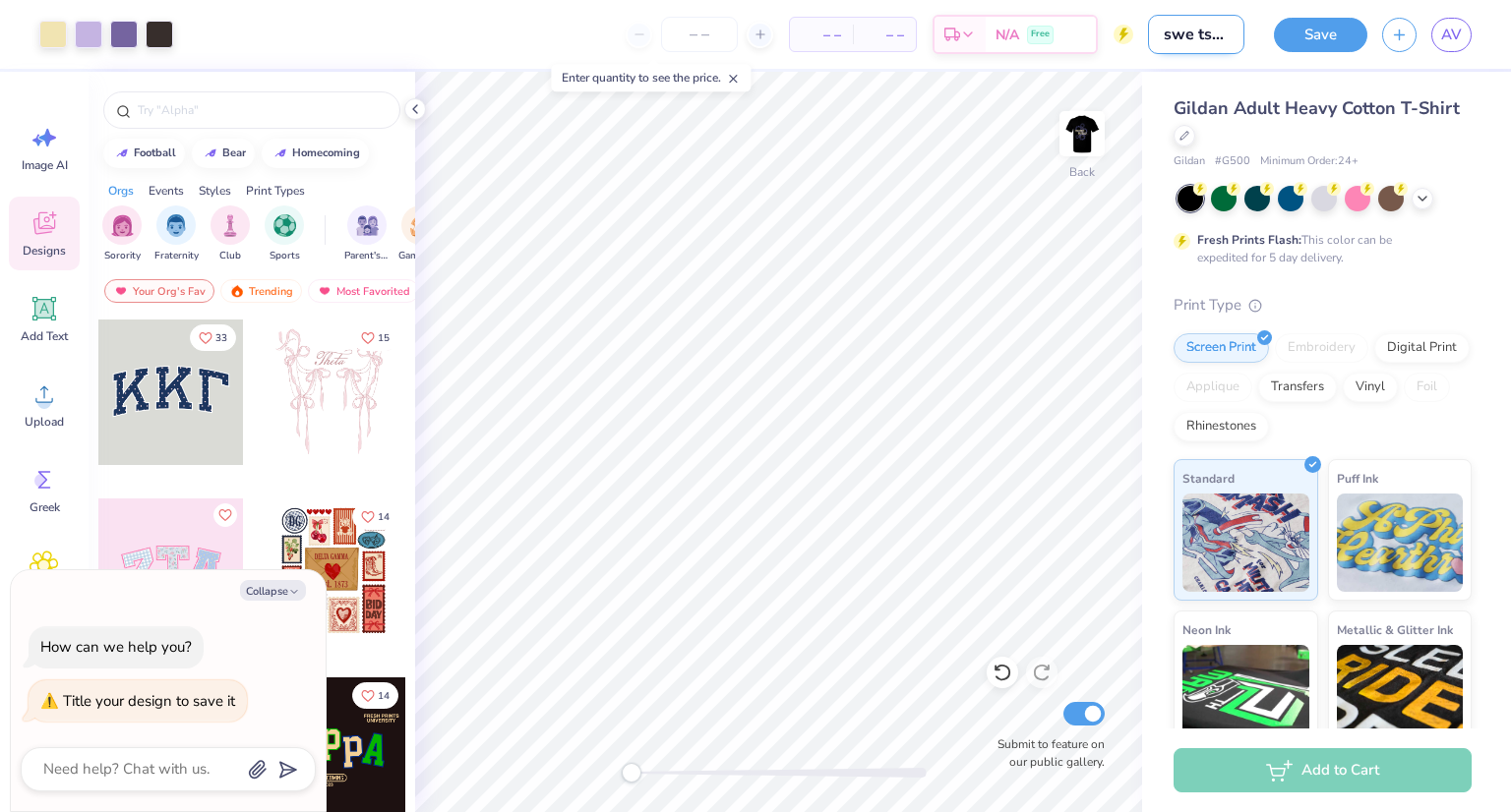
type textarea "x"
type input "swe tshir"
type textarea "x"
type input "swe tshir"
type textarea "x"
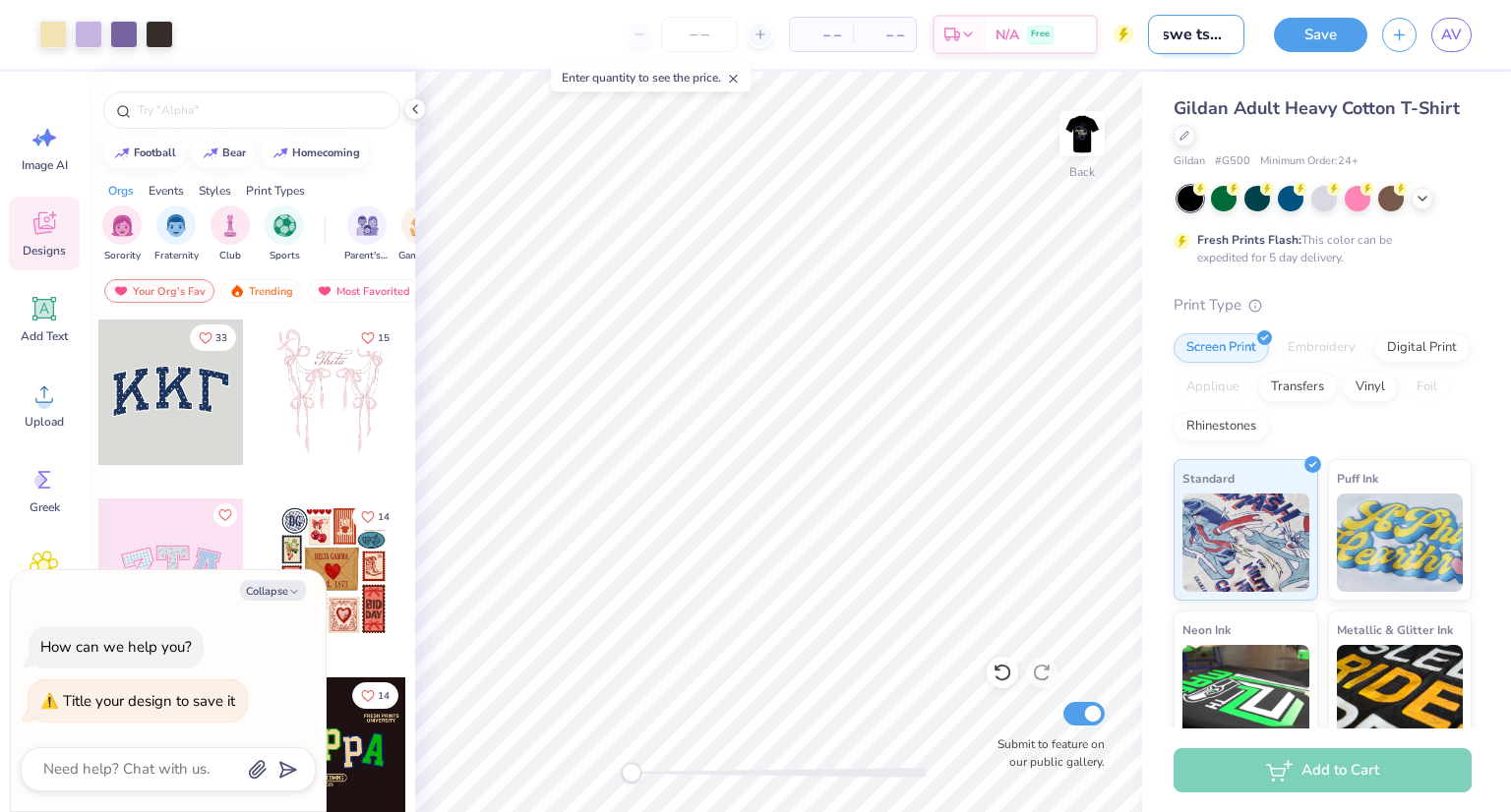
type input "swe tshirt"
type textarea "x"
type input "swe tshirt"
type textarea "x"
type input "swe tshirt d"
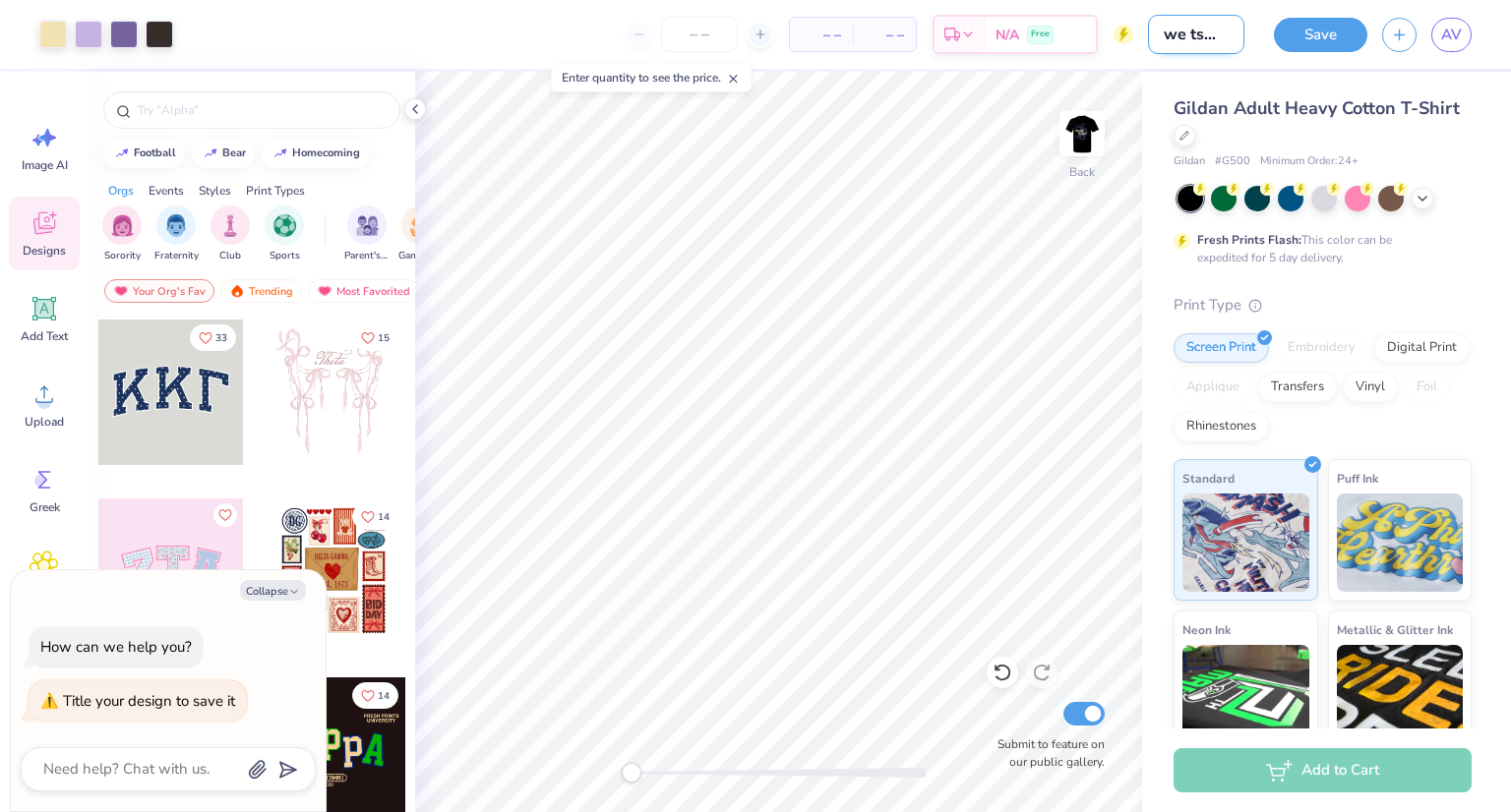
type textarea "x"
type input "swe tshirt de"
type textarea "x"
type input "swe tshirt des"
type textarea "x"
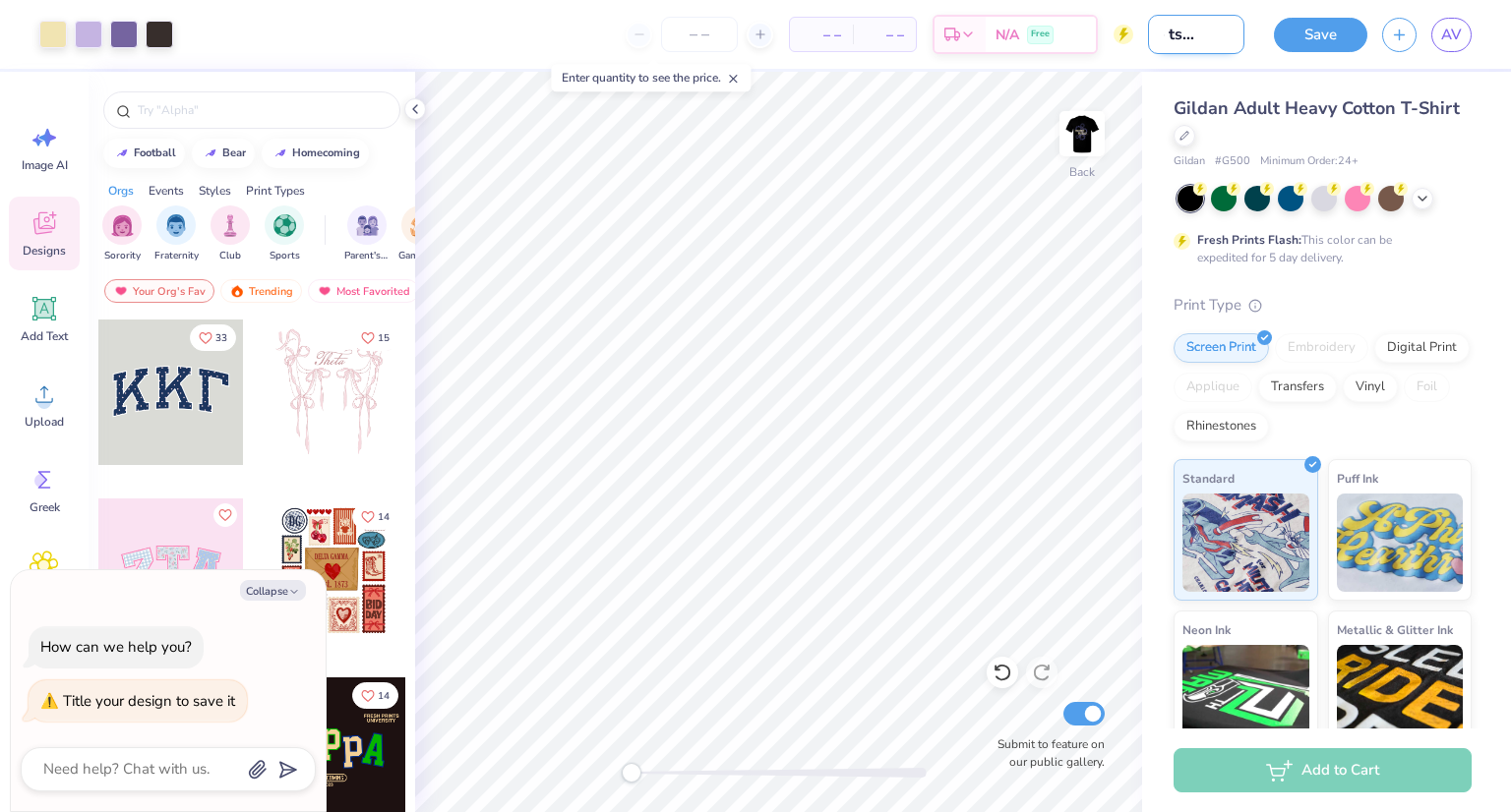
type input "swe tshirt desi"
type textarea "x"
type input "swe tshirt design"
type textarea "x"
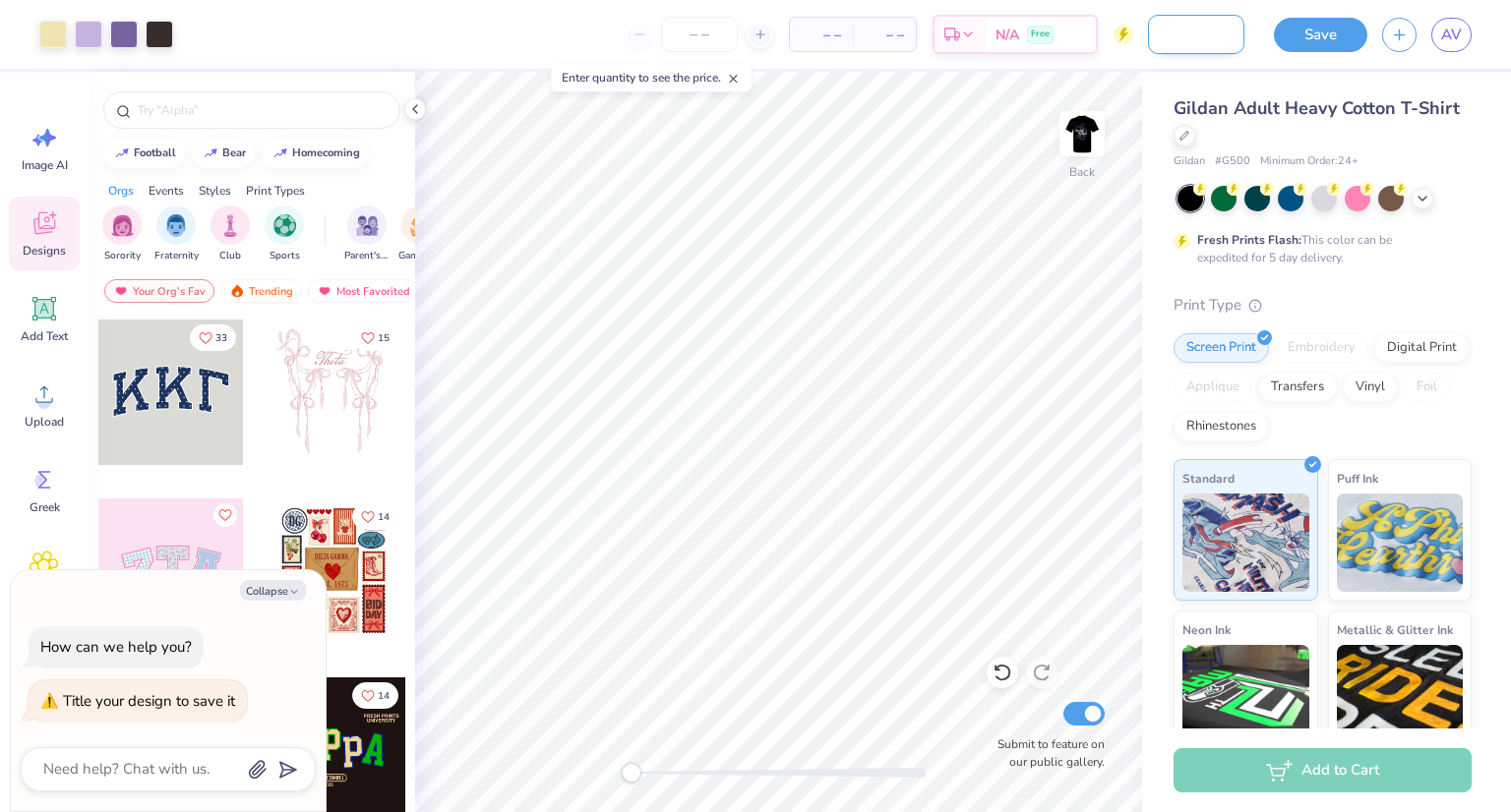
type input "swe tshirt design"
click at [1310, 51] on div "Save" at bounding box center [1320, 35] width 93 height 35
click at [1326, 35] on button "Save" at bounding box center [1320, 32] width 93 height 35
click at [288, 591] on icon "button" at bounding box center [294, 592] width 12 height 12
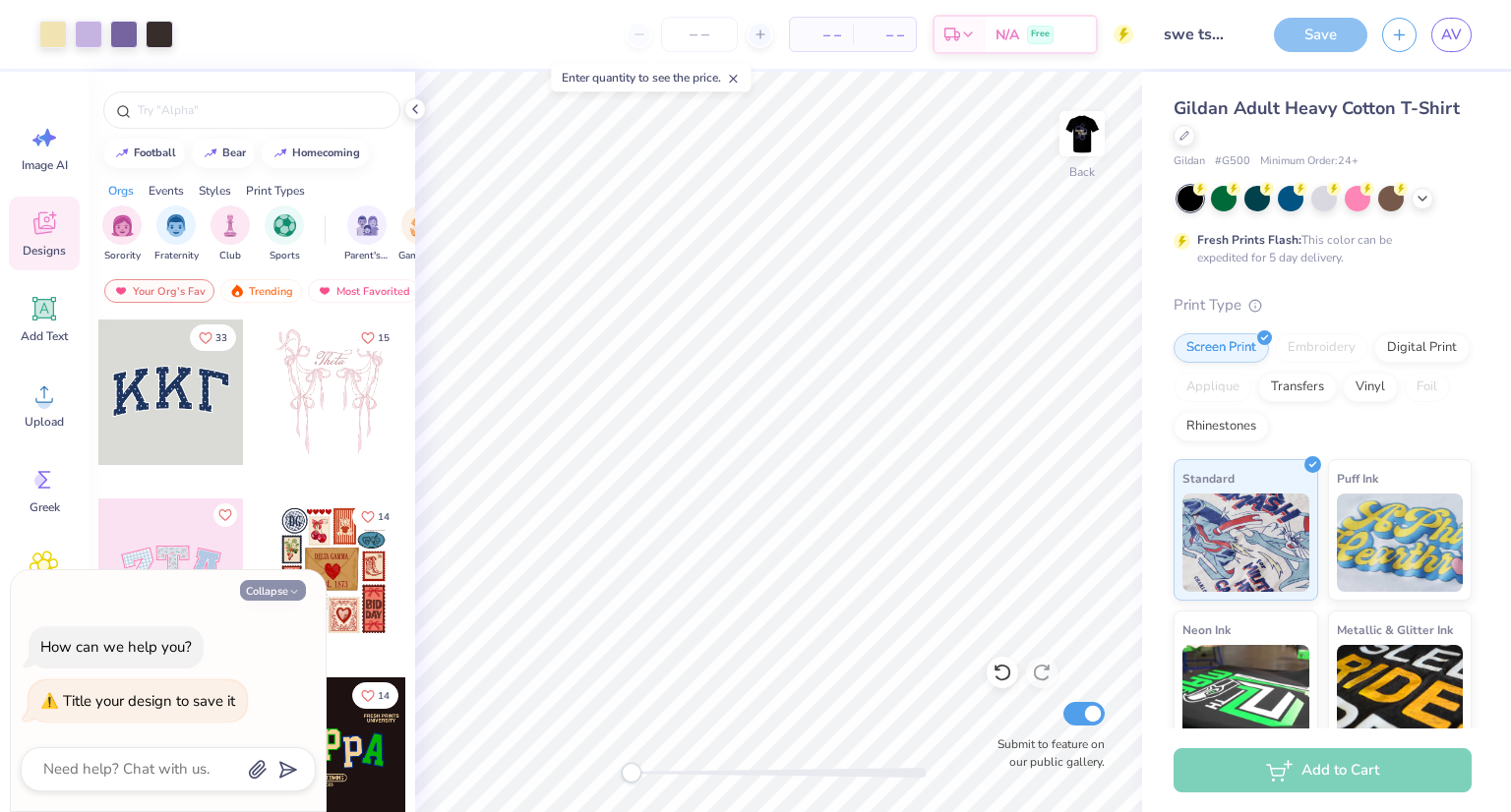
type textarea "x"
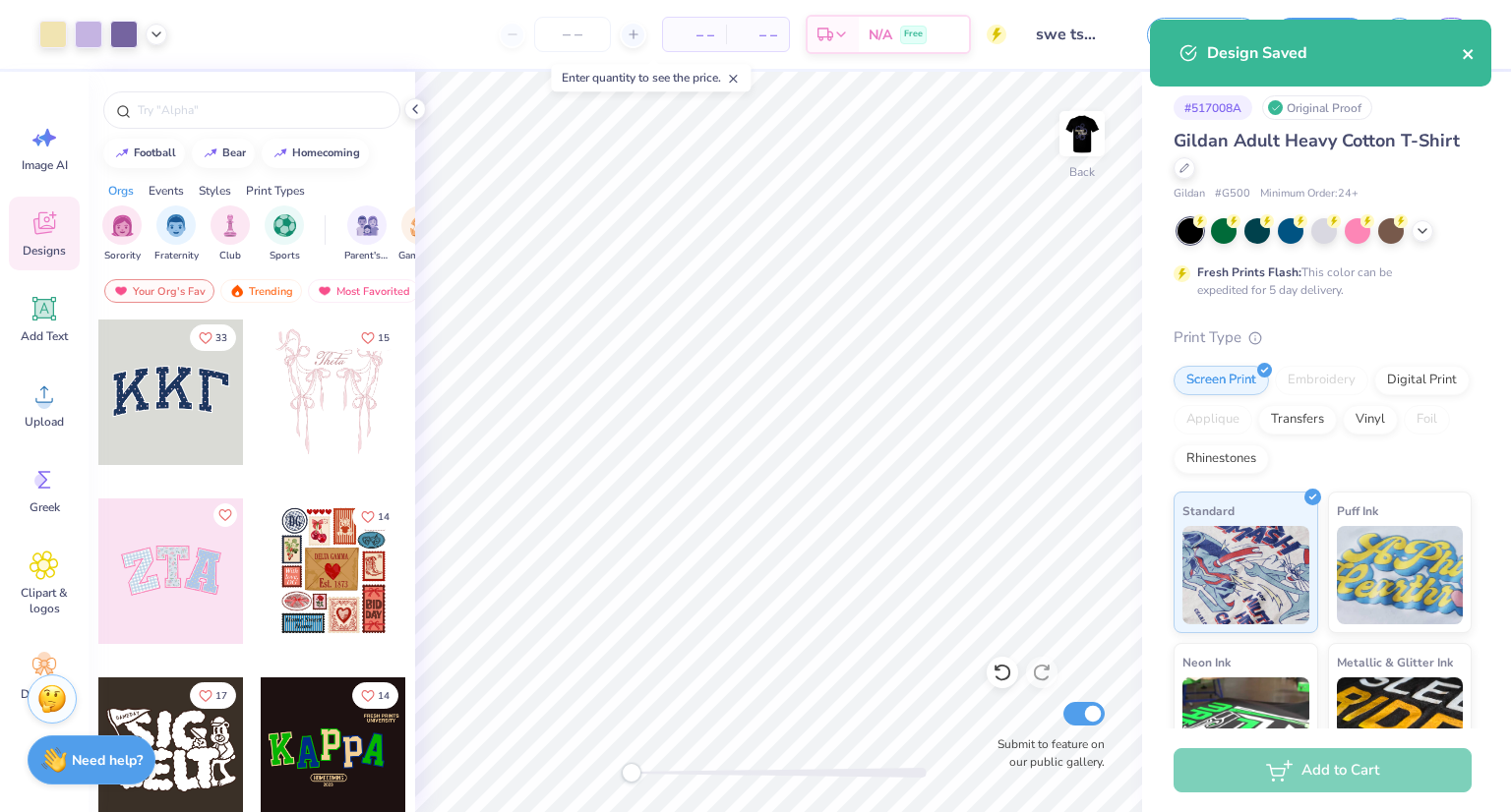
click at [1471, 51] on icon "close" at bounding box center [1467, 54] width 10 height 10
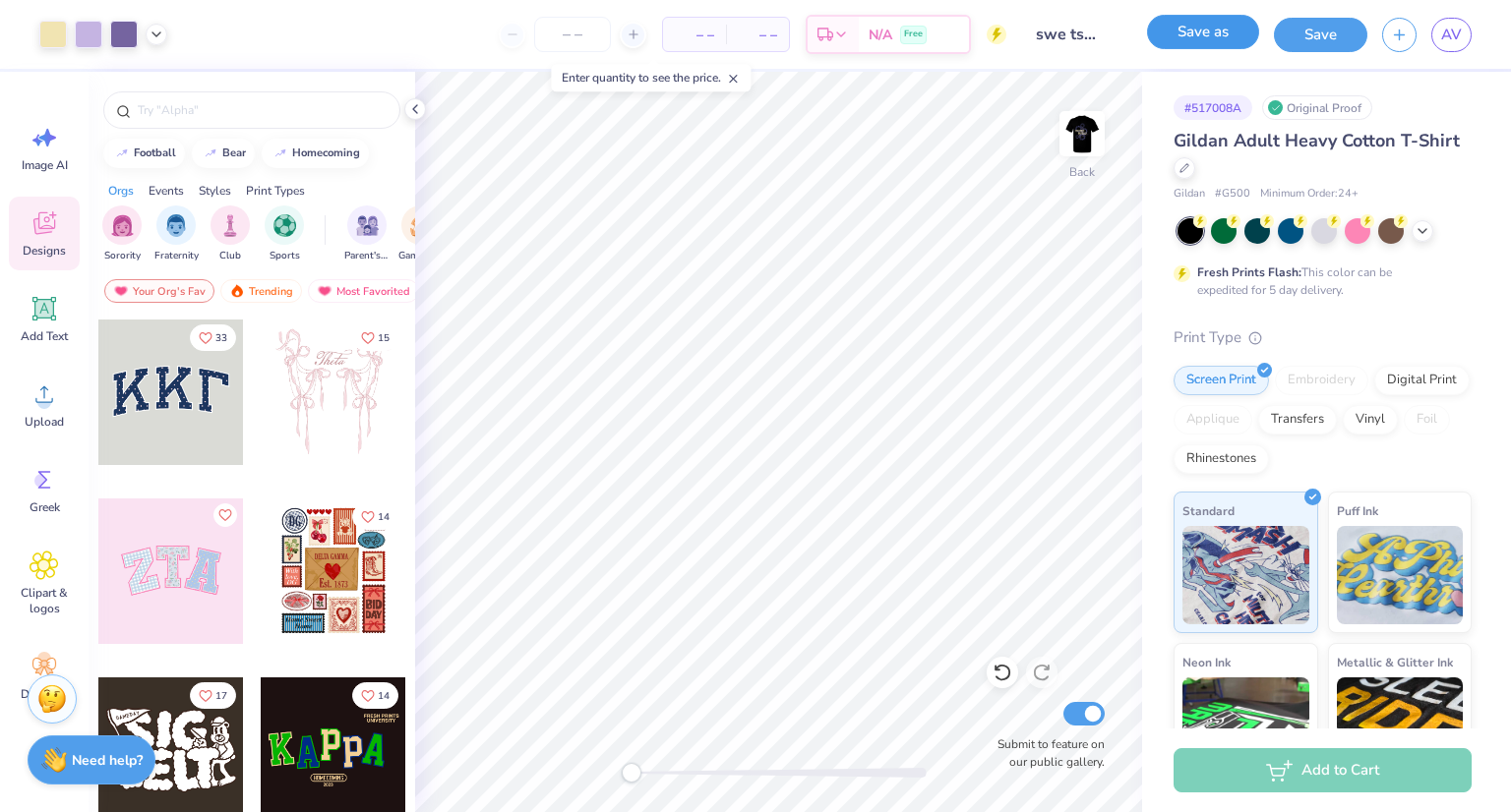
click at [1224, 33] on button "Save as" at bounding box center [1202, 32] width 112 height 35
click at [419, 111] on icon at bounding box center [415, 109] width 16 height 16
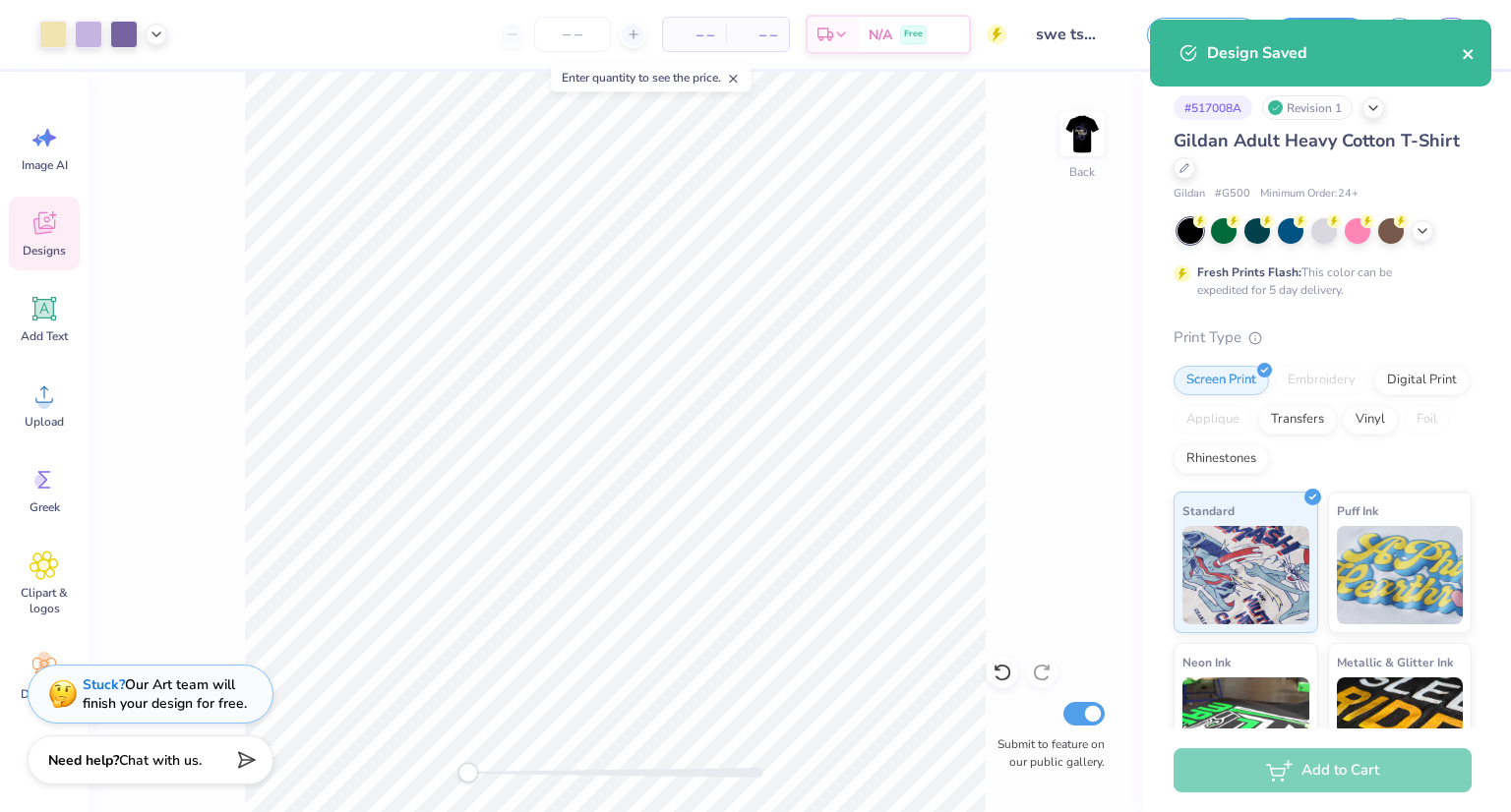
click at [1465, 53] on icon "close" at bounding box center [1467, 54] width 10 height 10
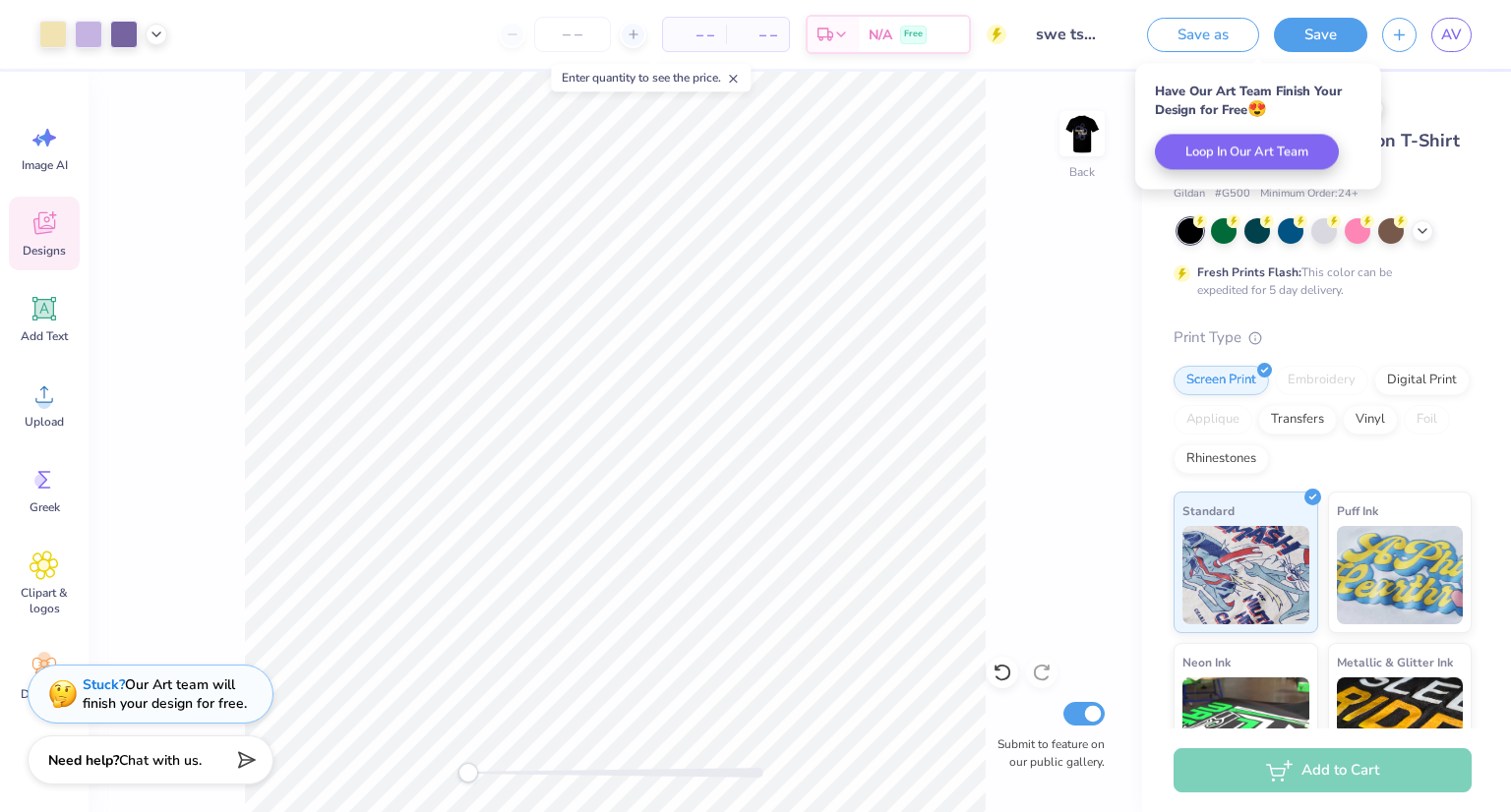
click at [1062, 246] on div "Back Submit to feature on our public gallery." at bounding box center [614, 441] width 1053 height 740
click at [736, 75] on line at bounding box center [733, 78] width 7 height 7
